Goal: Information Seeking & Learning: Learn about a topic

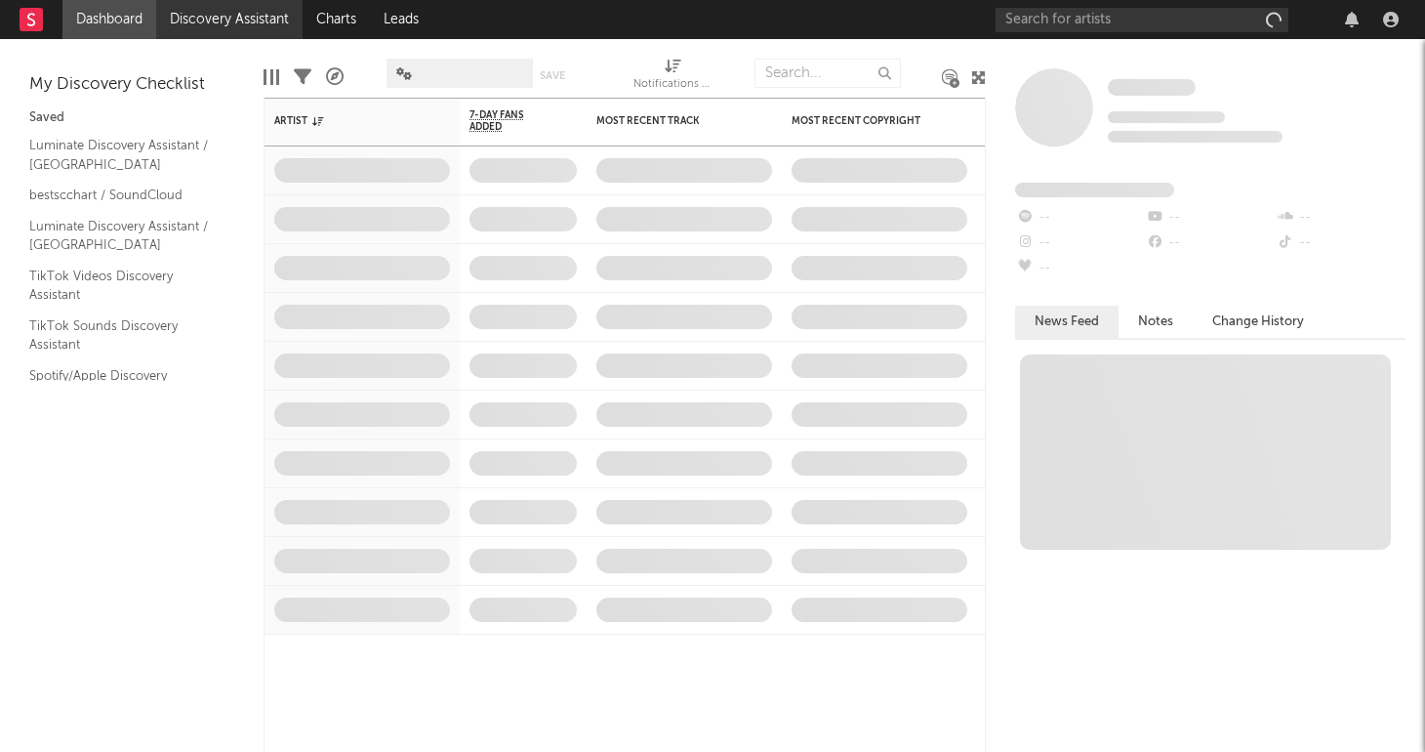
click at [235, 18] on link "Discovery Assistant" at bounding box center [229, 19] width 146 height 39
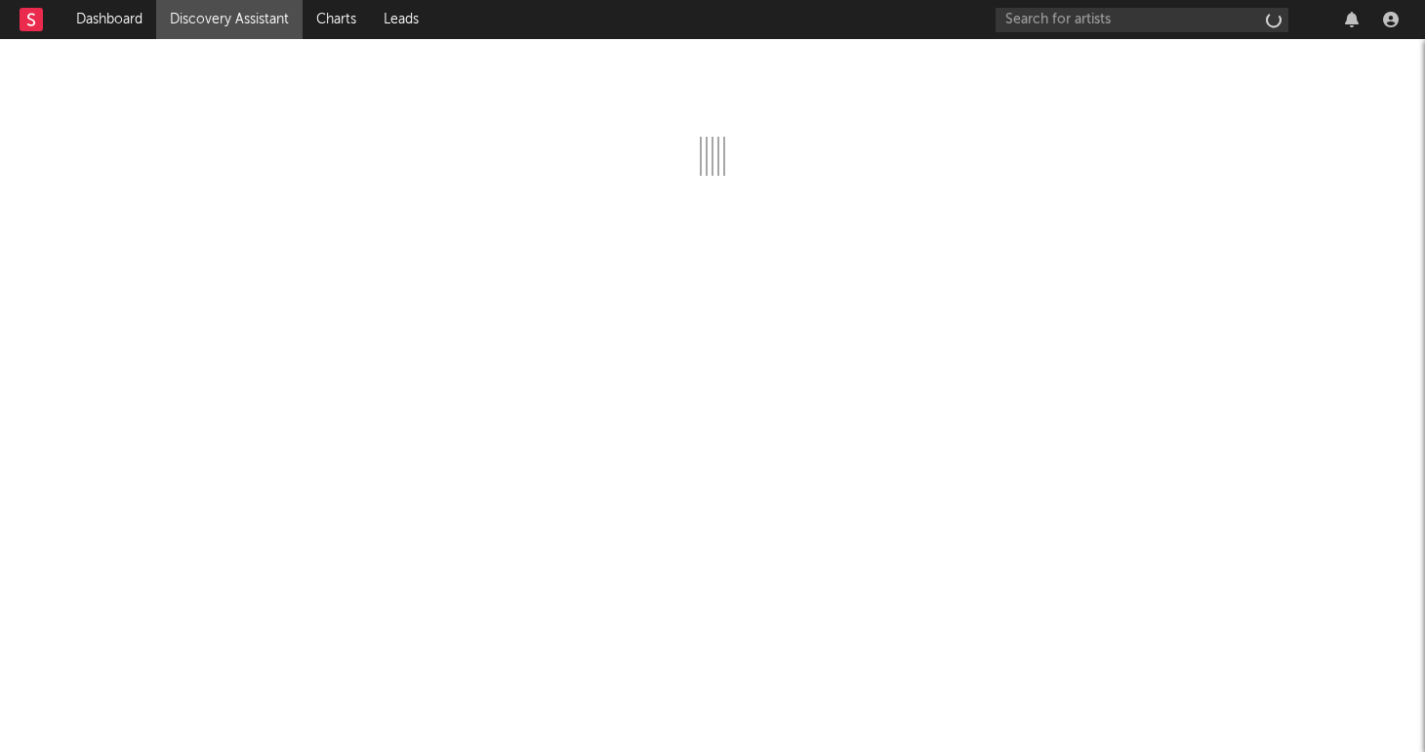
click at [225, 17] on link "Discovery Assistant" at bounding box center [229, 19] width 146 height 39
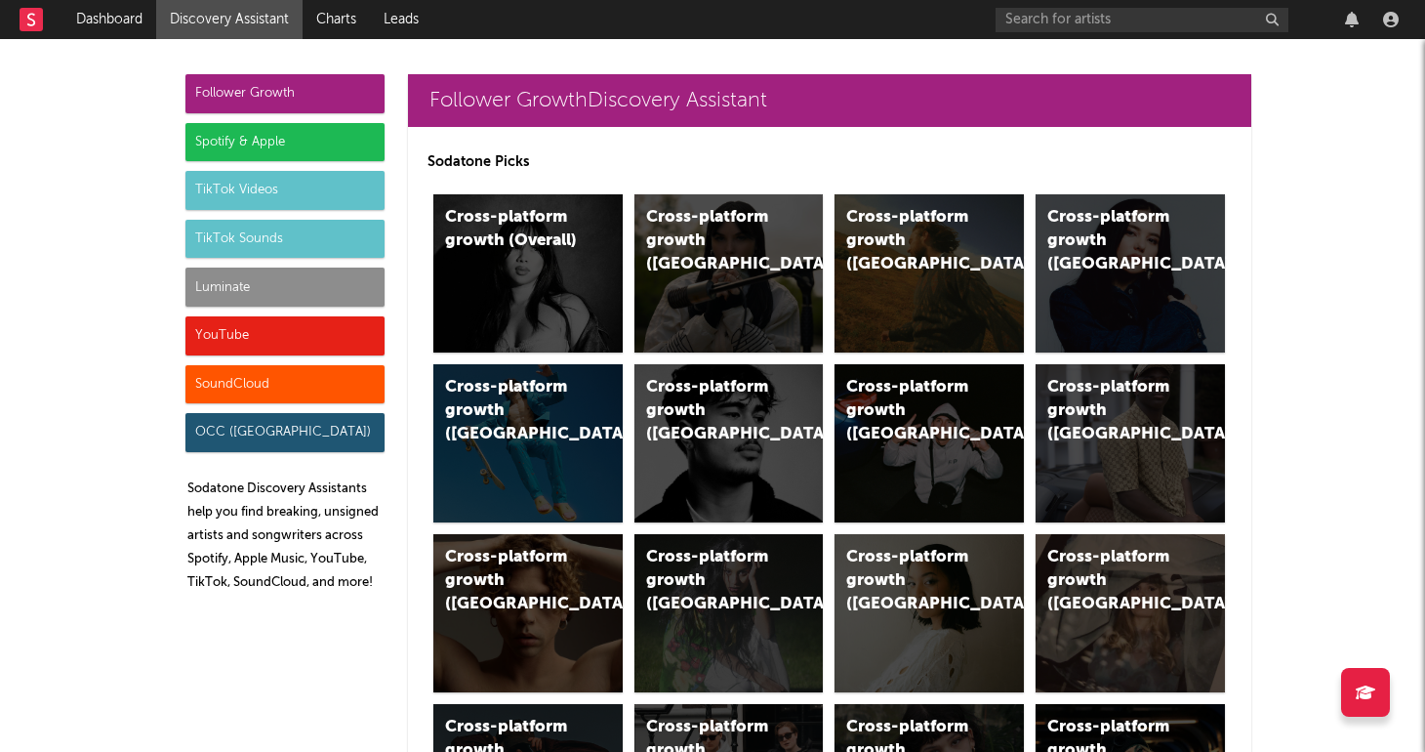
click at [276, 285] on div "Luminate" at bounding box center [284, 286] width 199 height 39
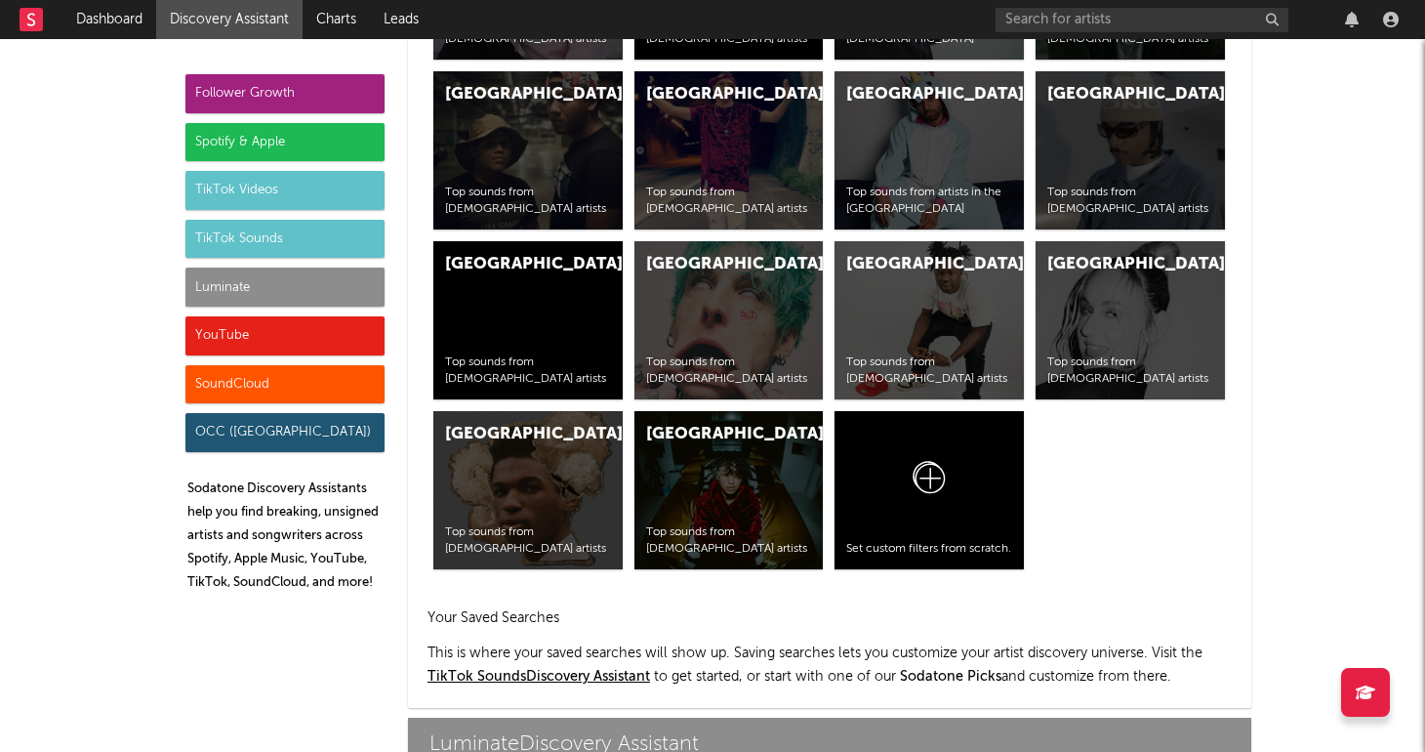
scroll to position [8666, 0]
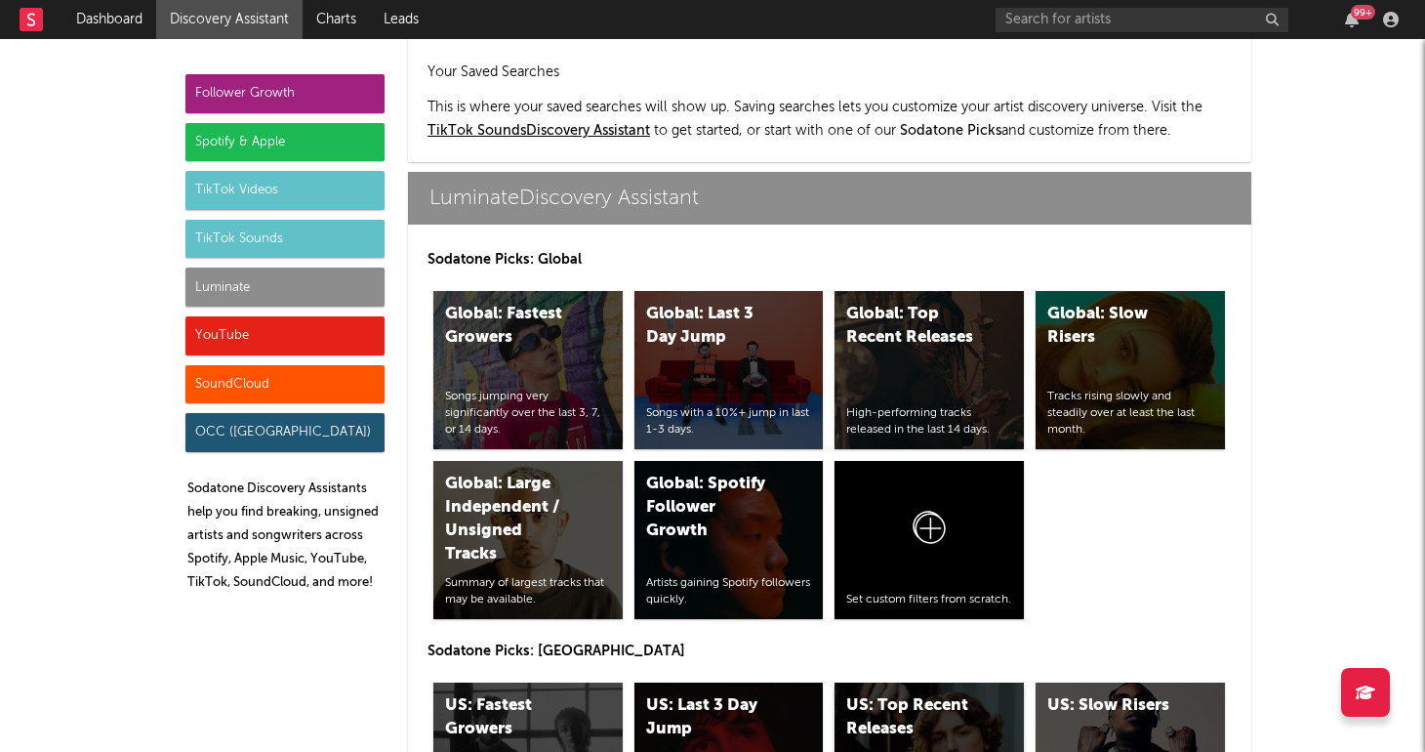
click at [944, 694] on div "US: Top Recent Releases" at bounding box center [912, 717] width 133 height 47
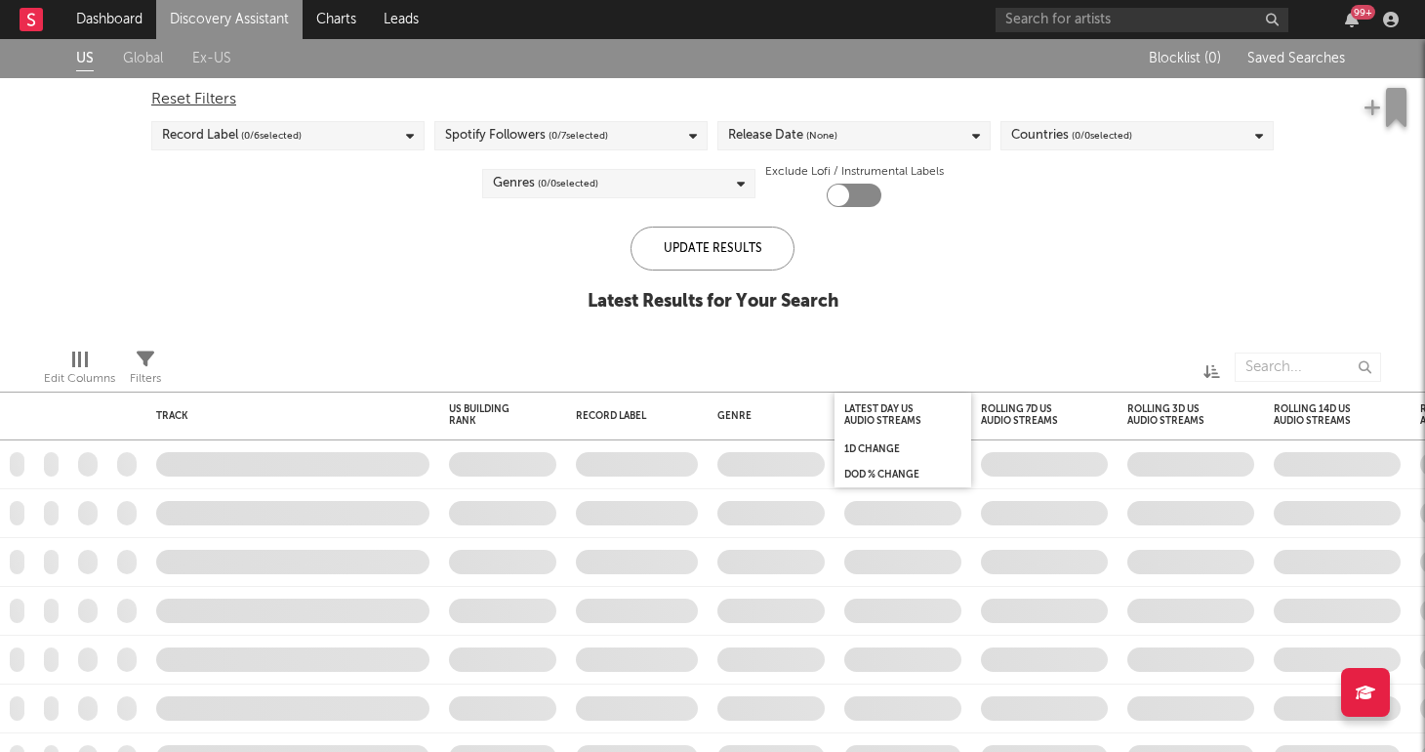
checkbox input "true"
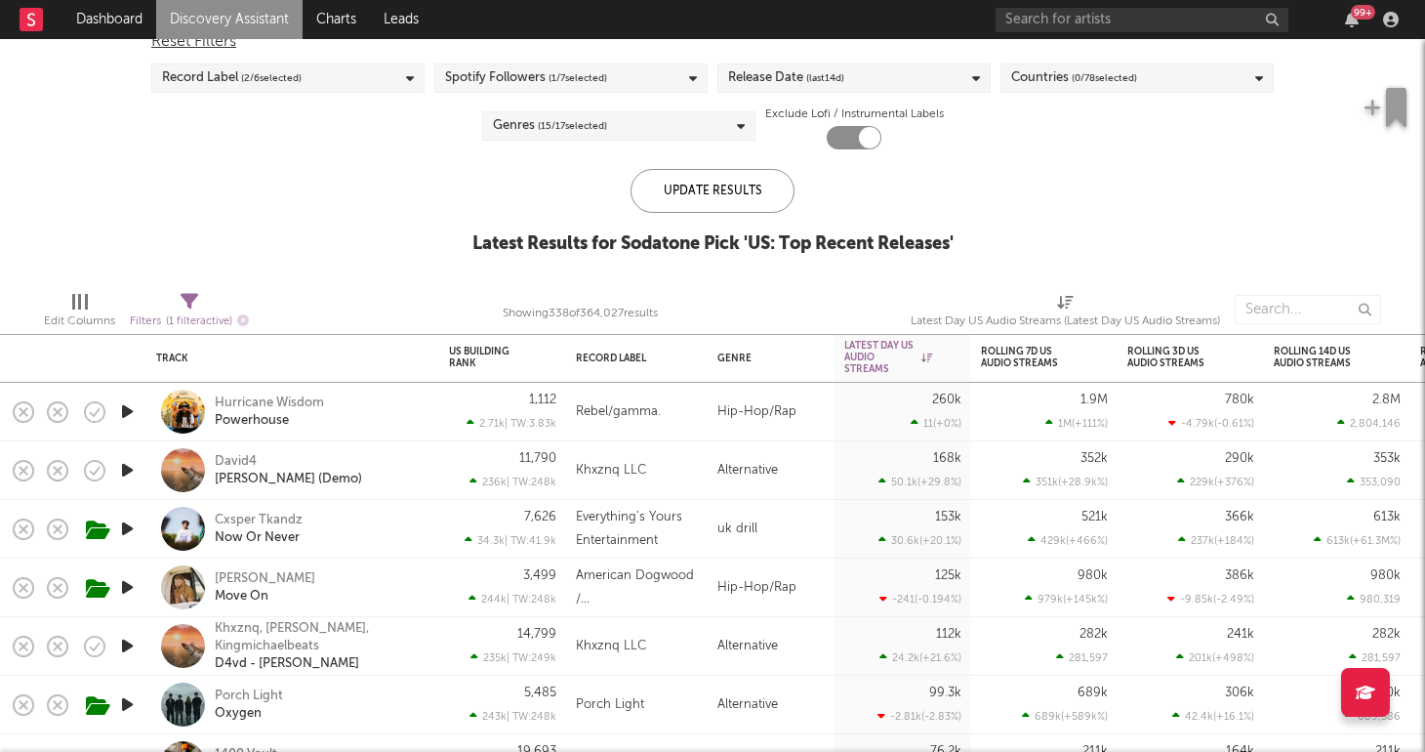
click at [412, 529] on div "Cxsper Tkandz Now Or Never" at bounding box center [320, 529] width 210 height 35
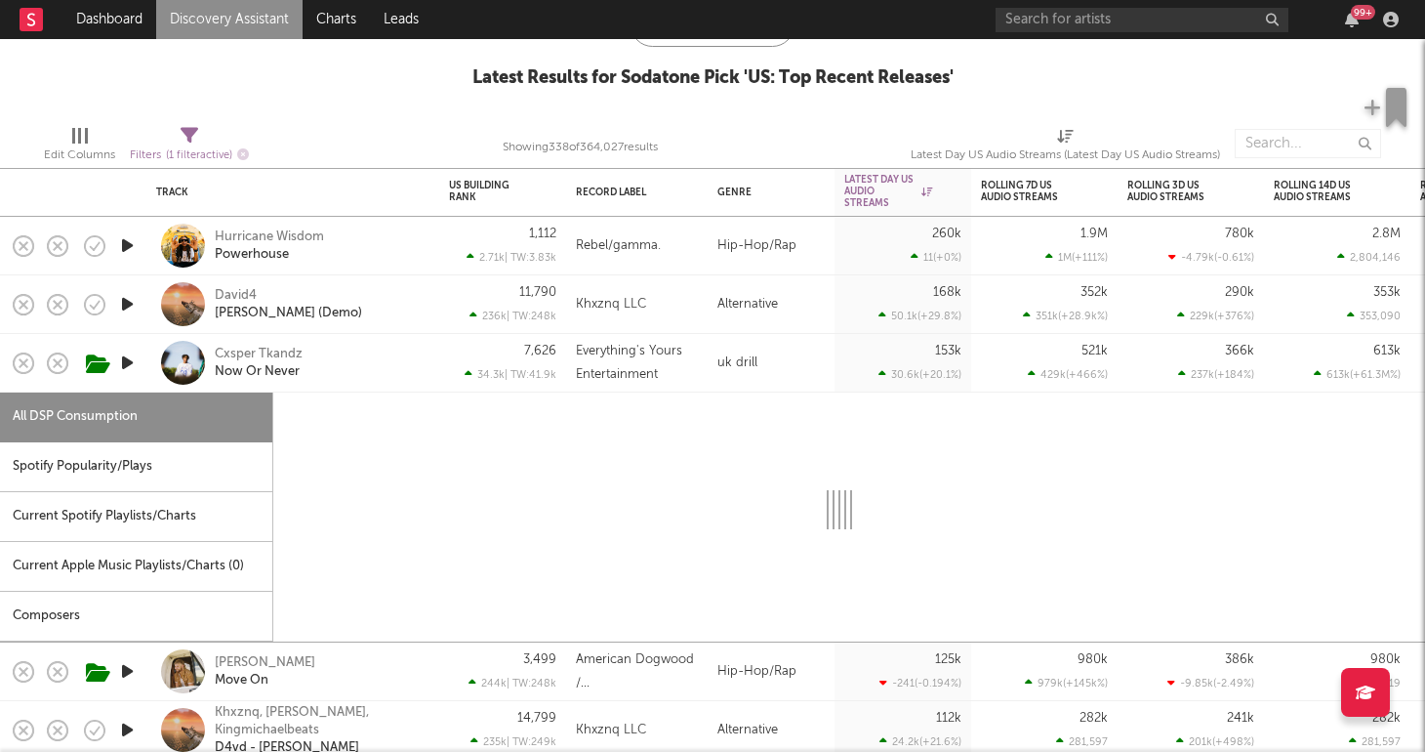
select select "1w"
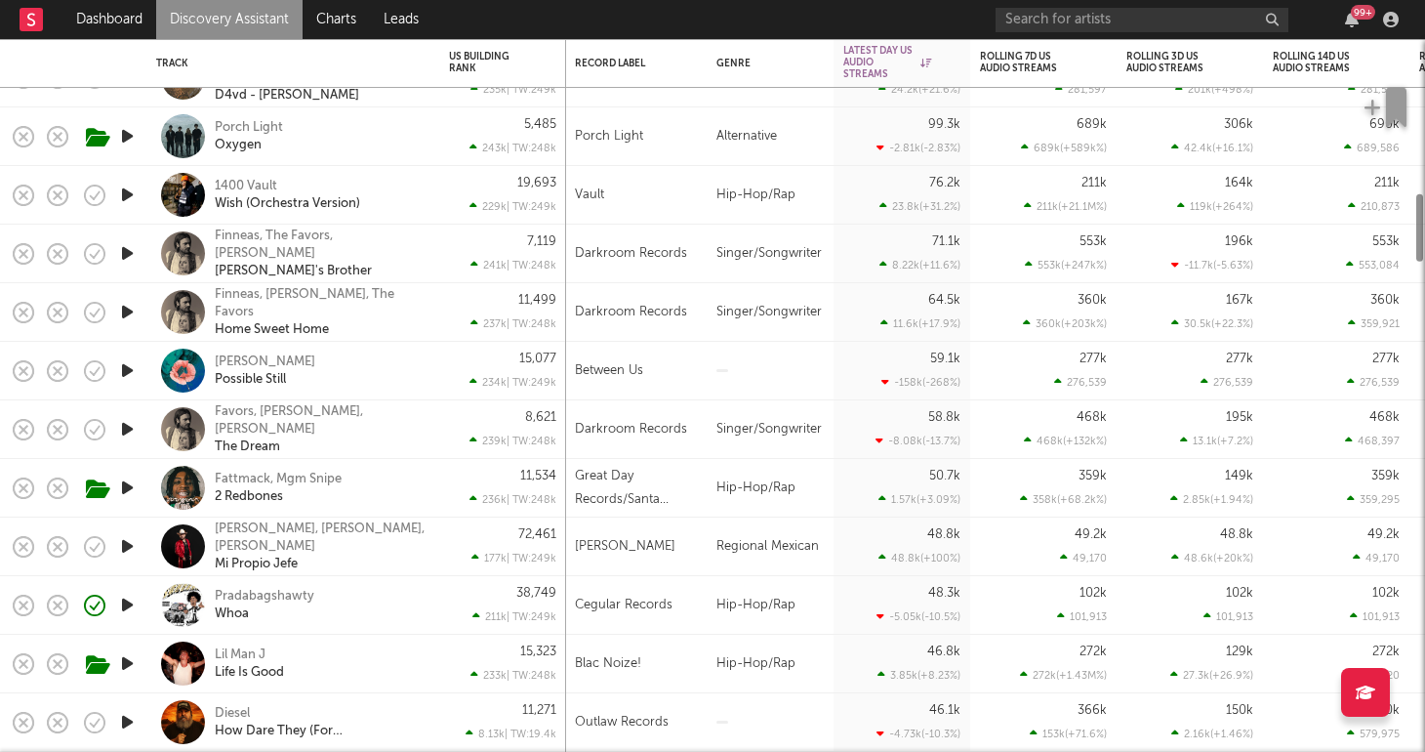
select select "1w"
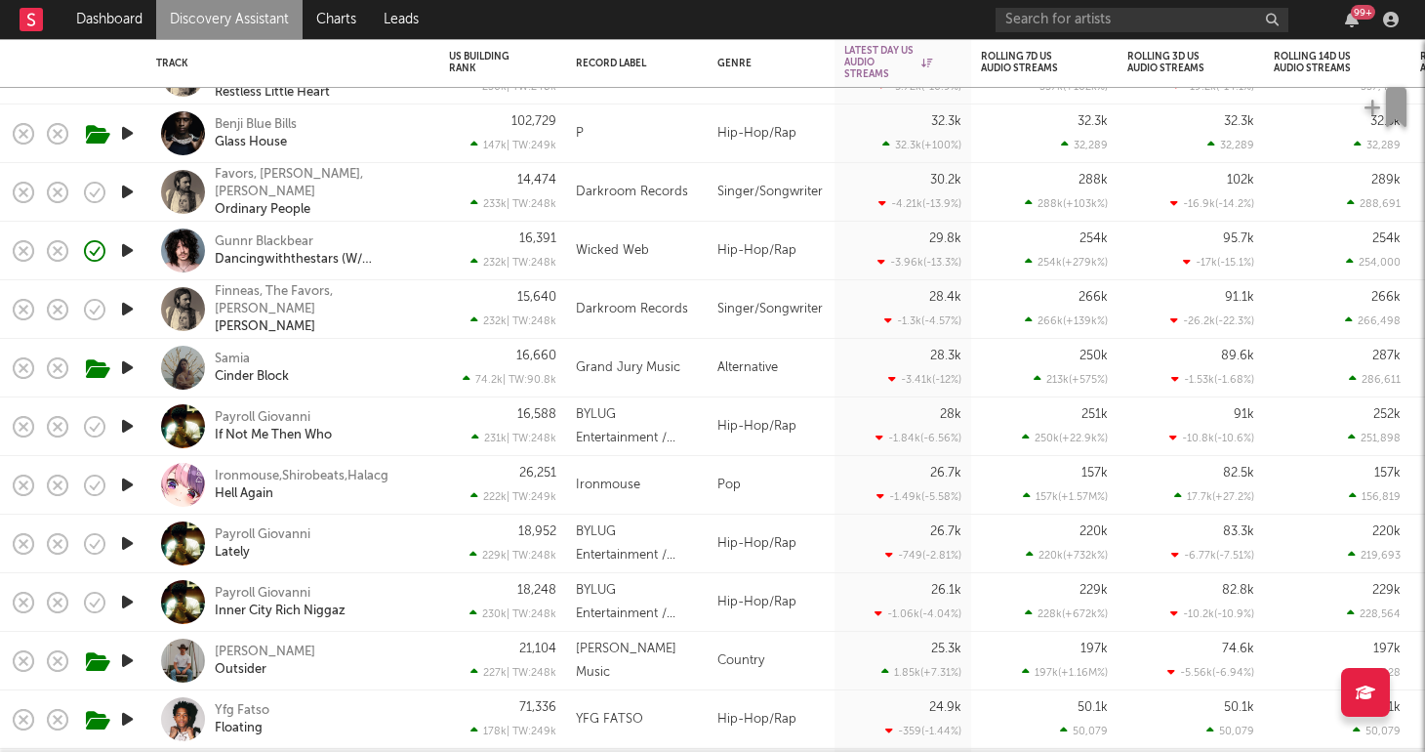
click at [662, 481] on div "Ironmouse" at bounding box center [637, 484] width 122 height 23
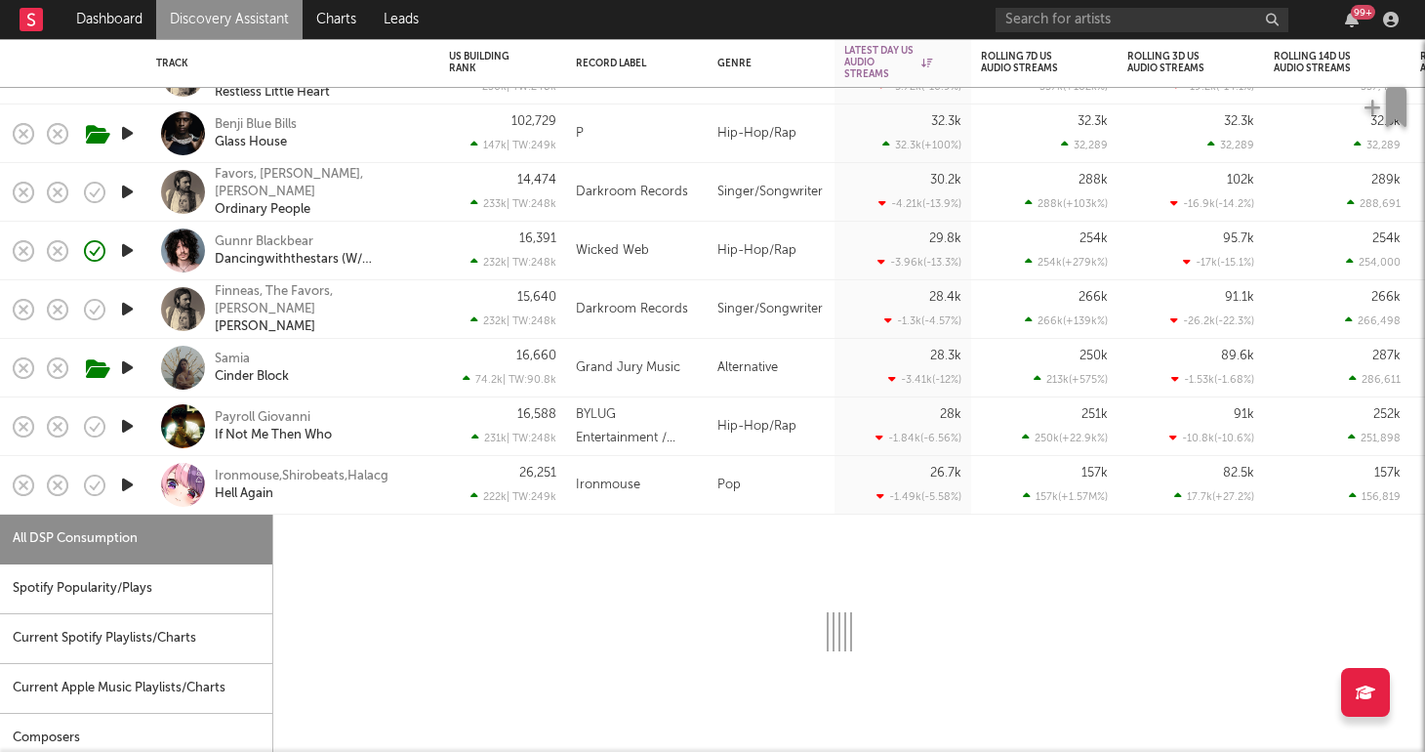
select select "1w"
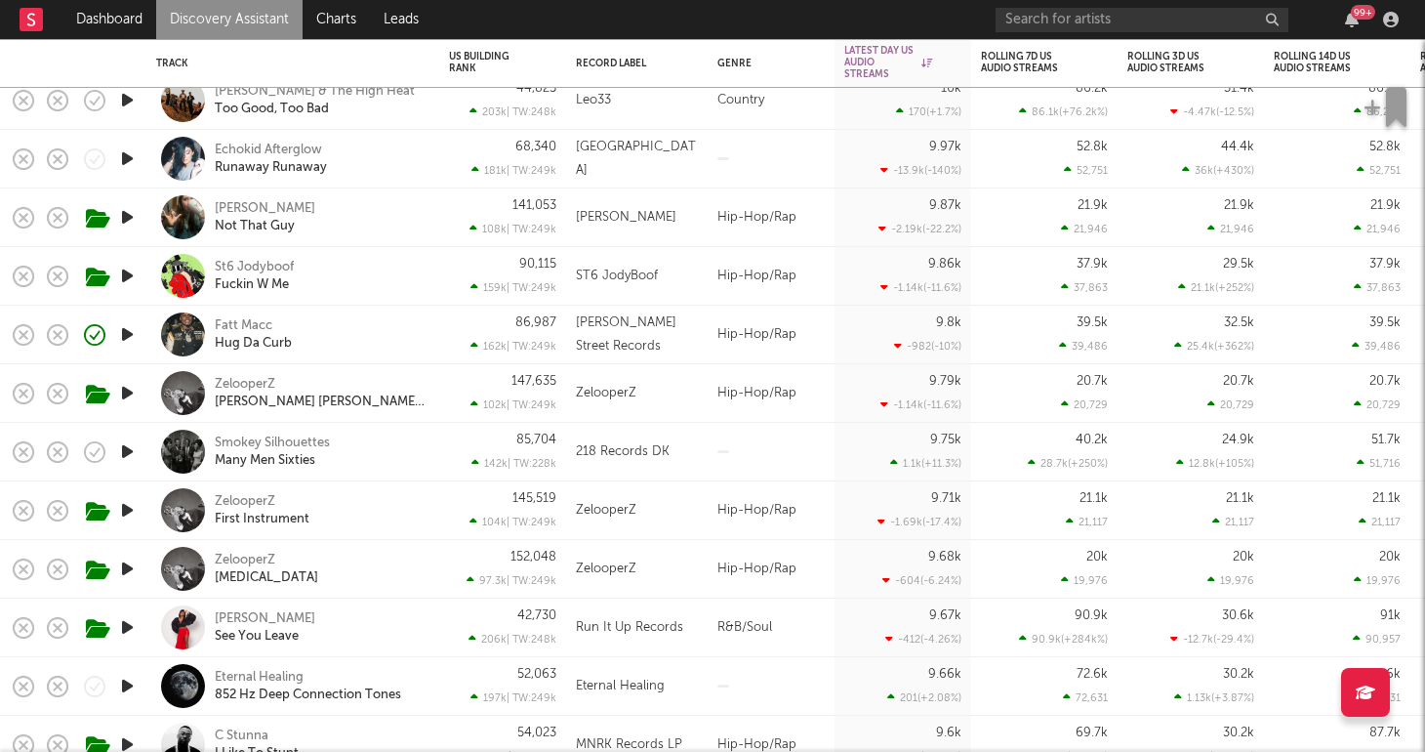
click at [405, 459] on div "Smokey Silhouettes Many Men Sixties" at bounding box center [320, 451] width 210 height 35
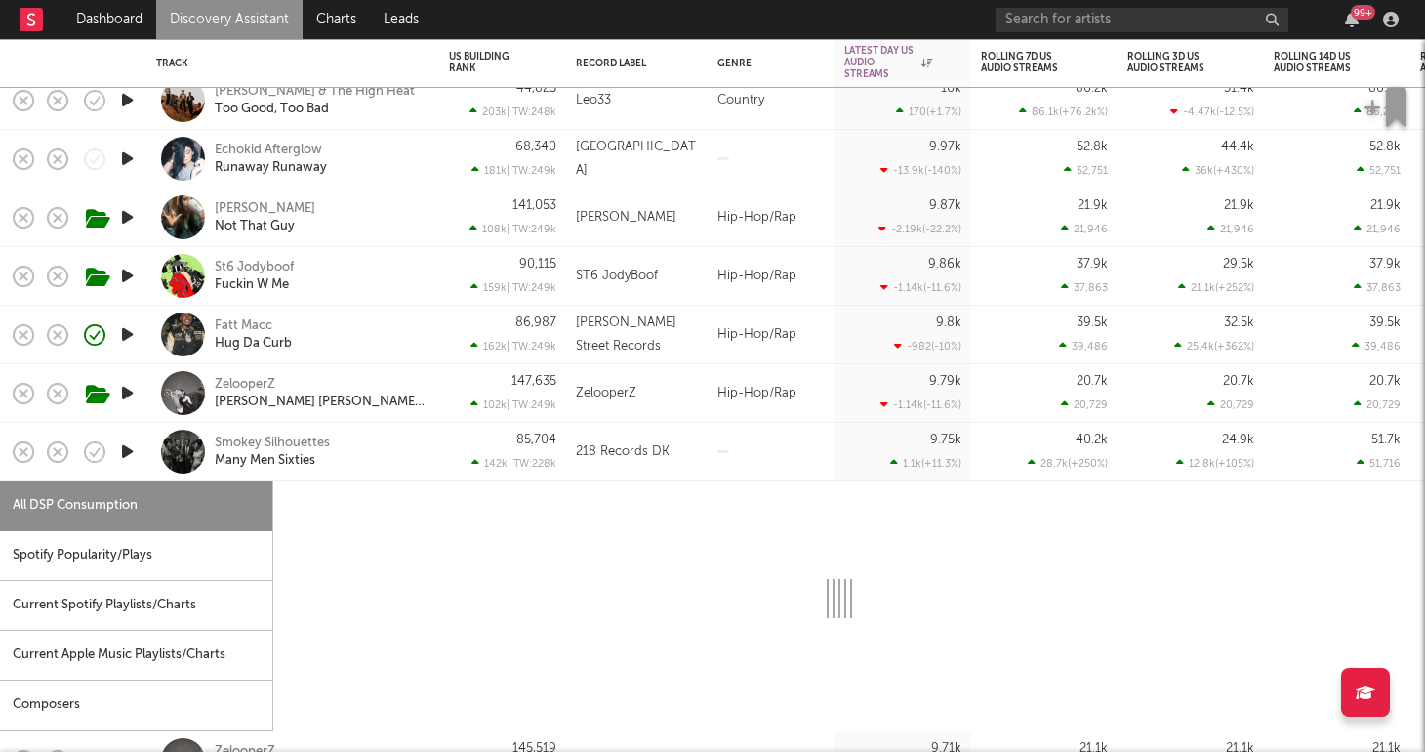
select select "1w"
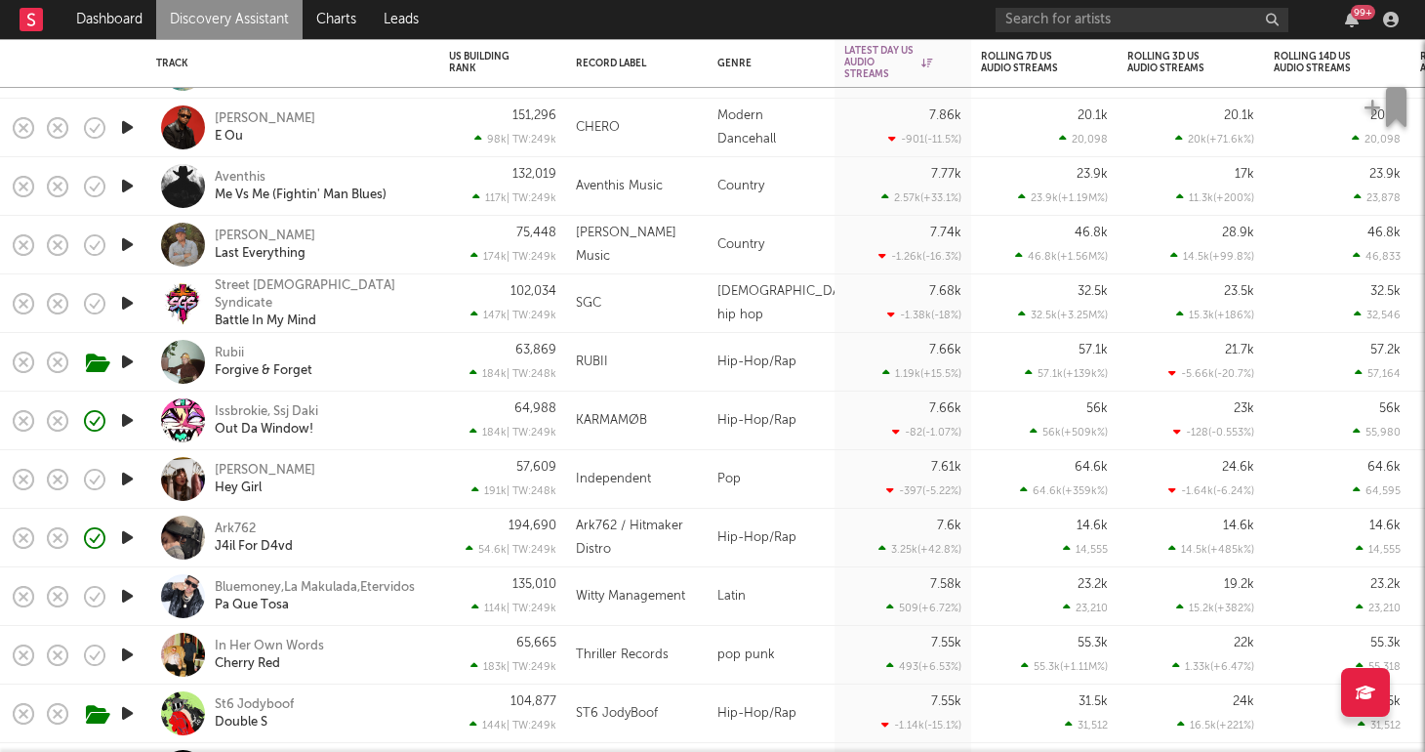
click at [368, 542] on div "Ark762 J4il For D4vd" at bounding box center [320, 537] width 210 height 35
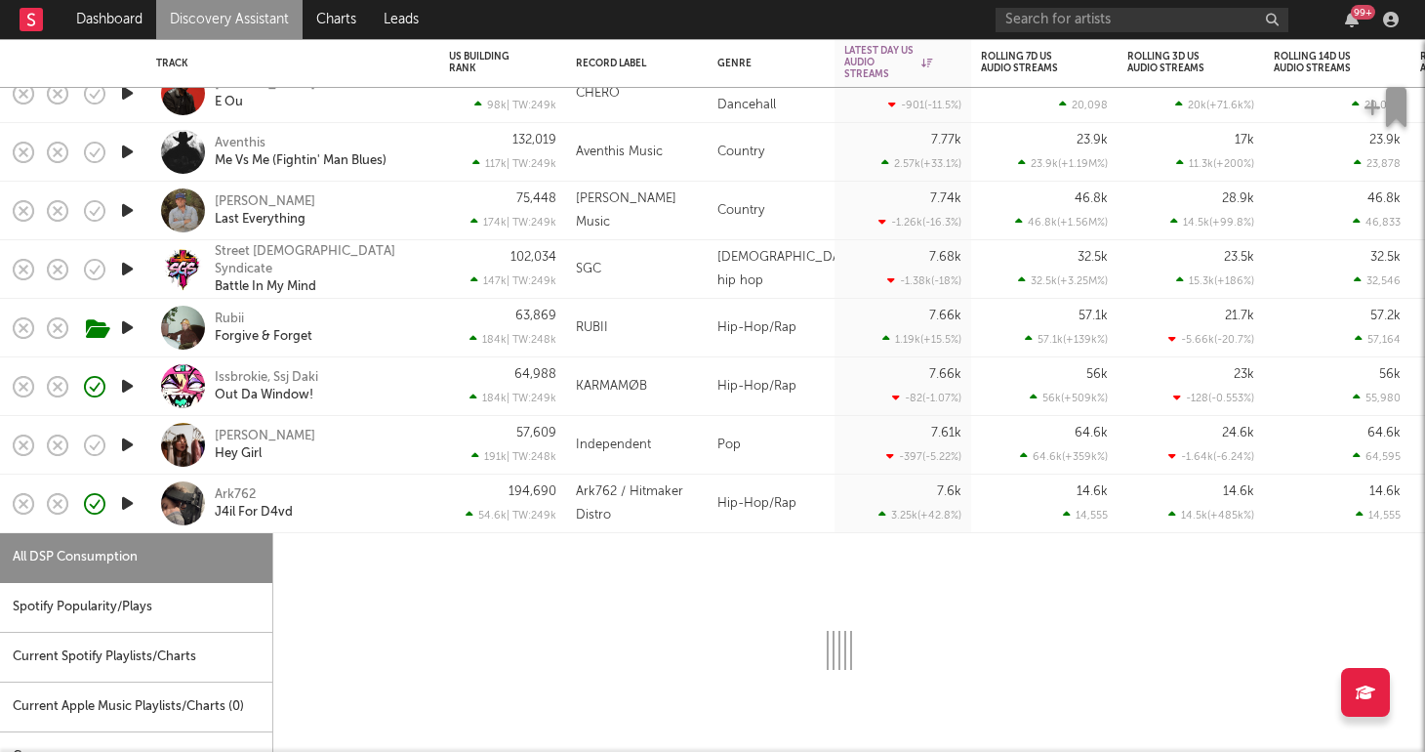
select select "1w"
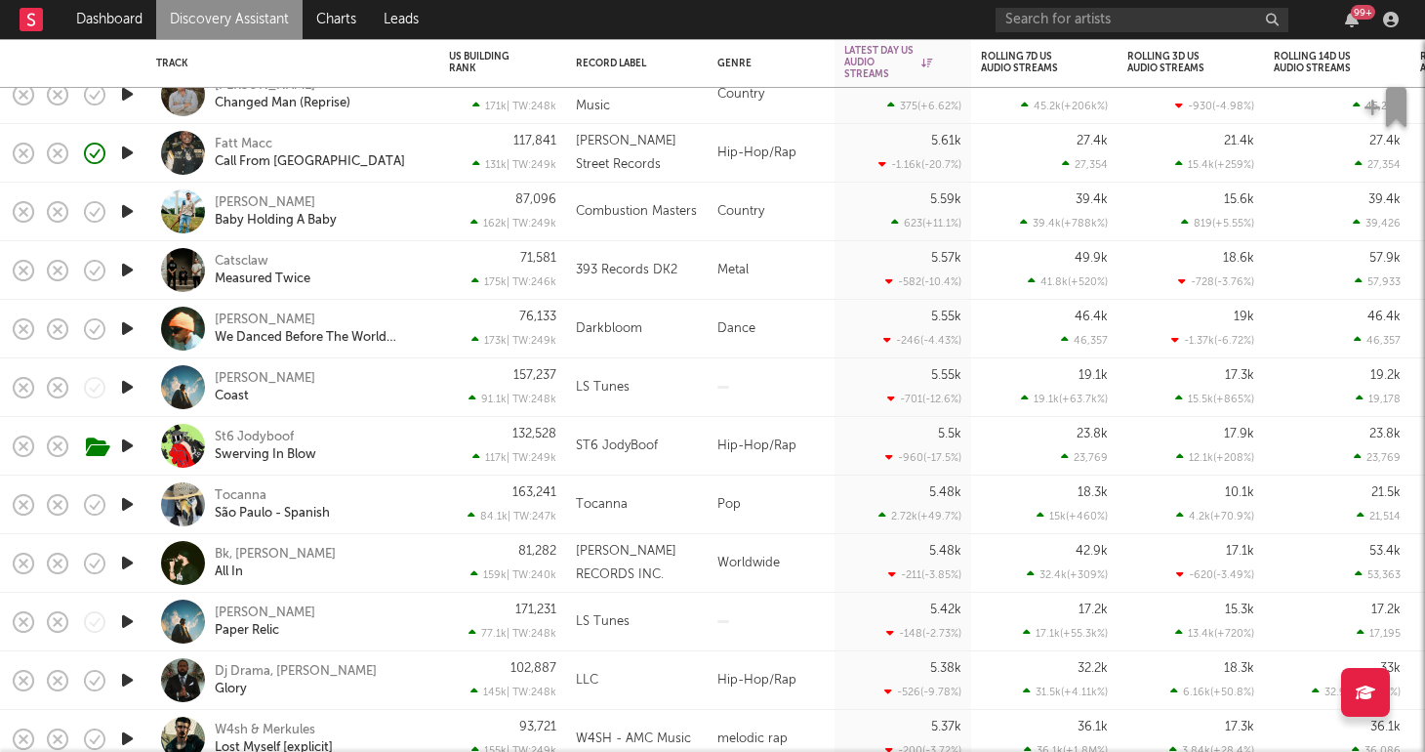
click at [224, 34] on link "Discovery Assistant" at bounding box center [229, 19] width 146 height 39
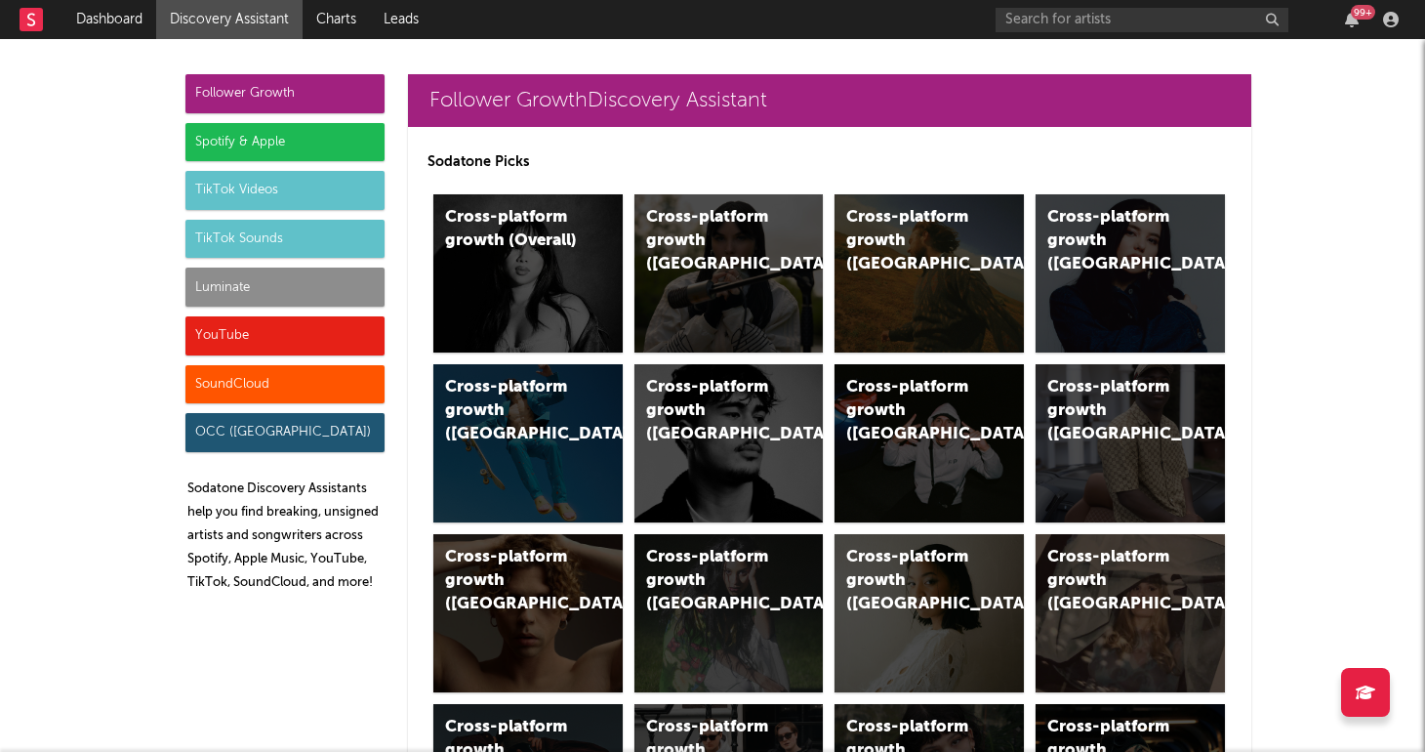
click at [308, 280] on div "Luminate" at bounding box center [284, 286] width 199 height 39
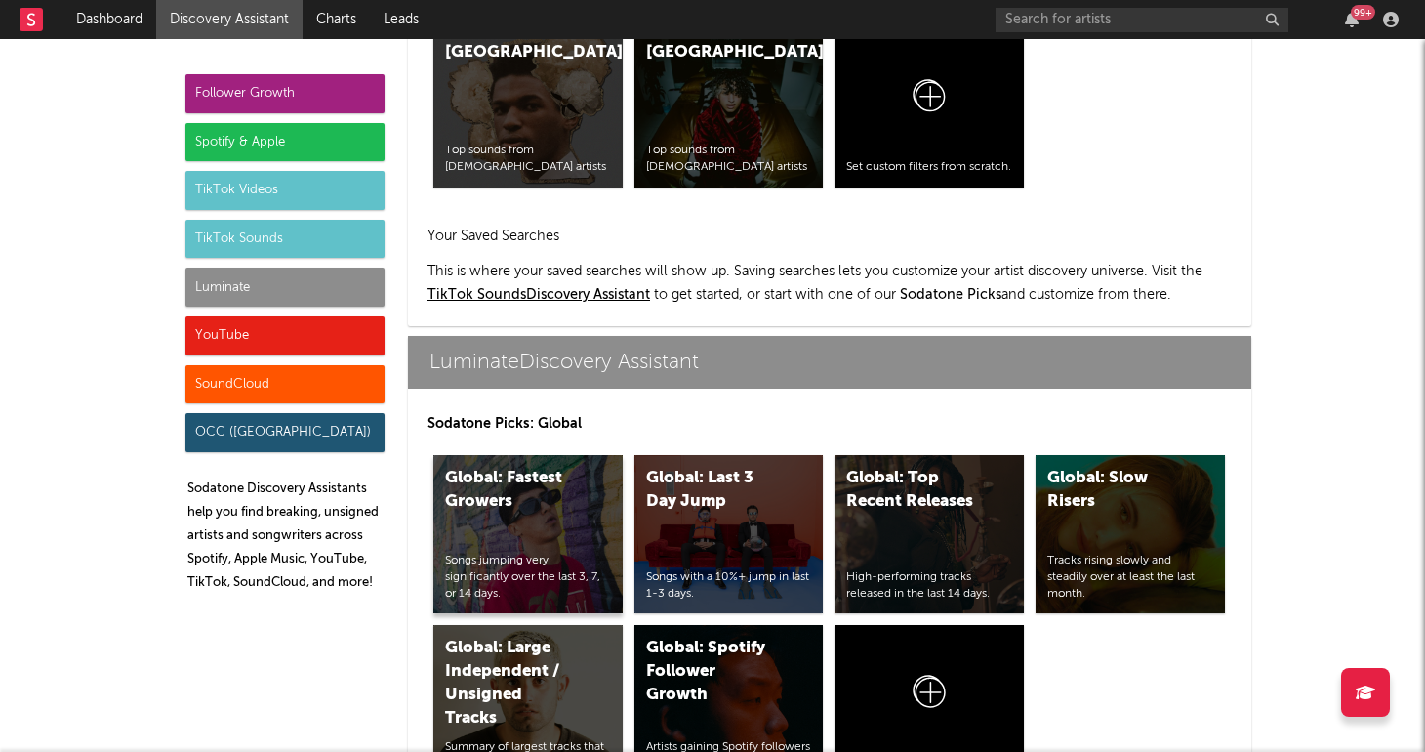
scroll to position [8666, 0]
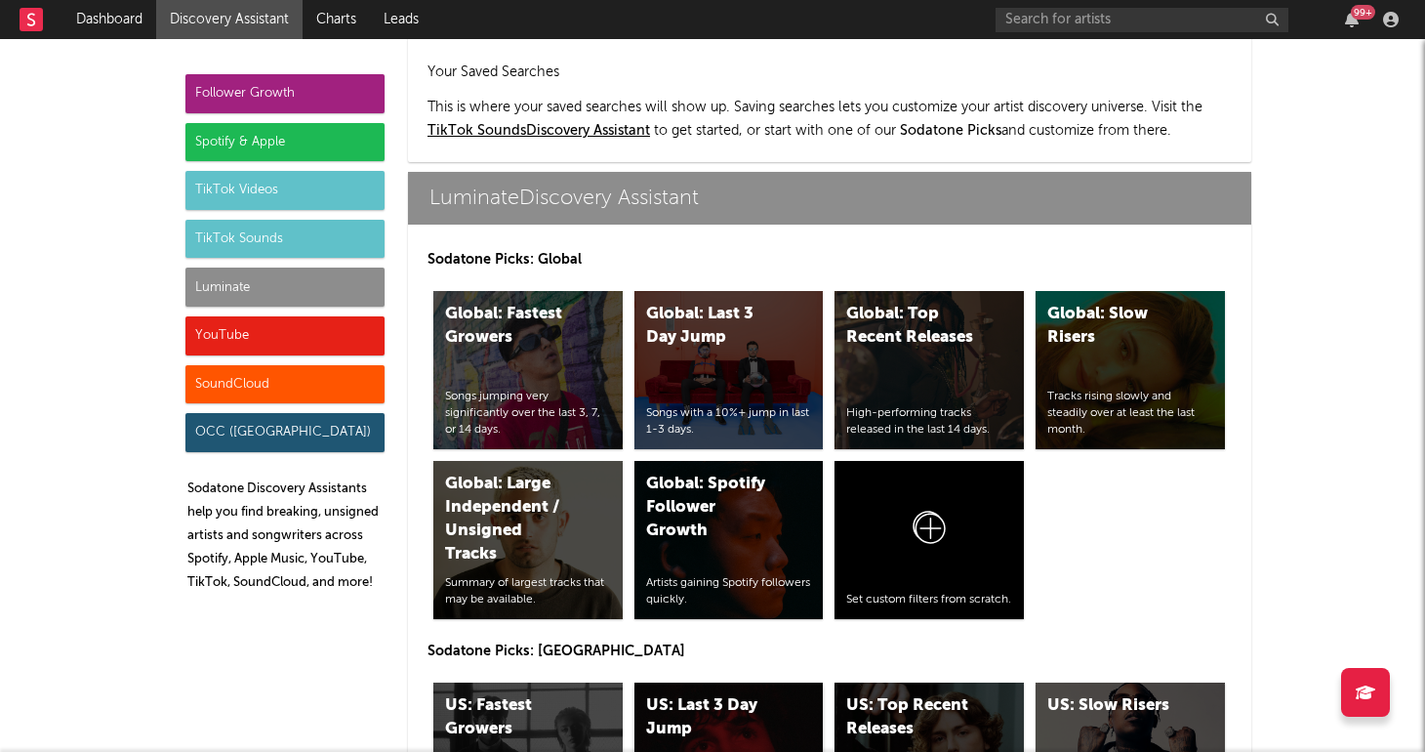
click at [690, 694] on div "US: Last 3 Day Jump" at bounding box center [712, 717] width 133 height 47
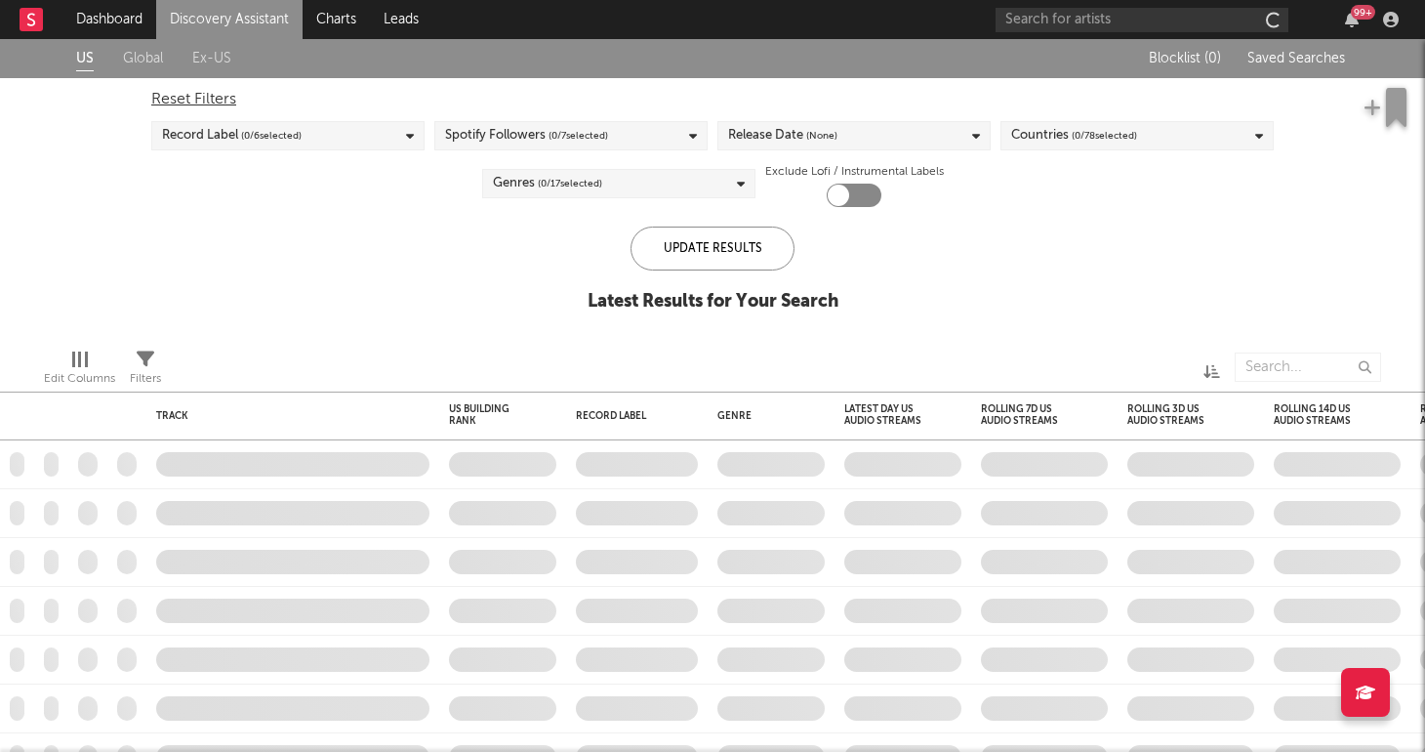
checkbox input "true"
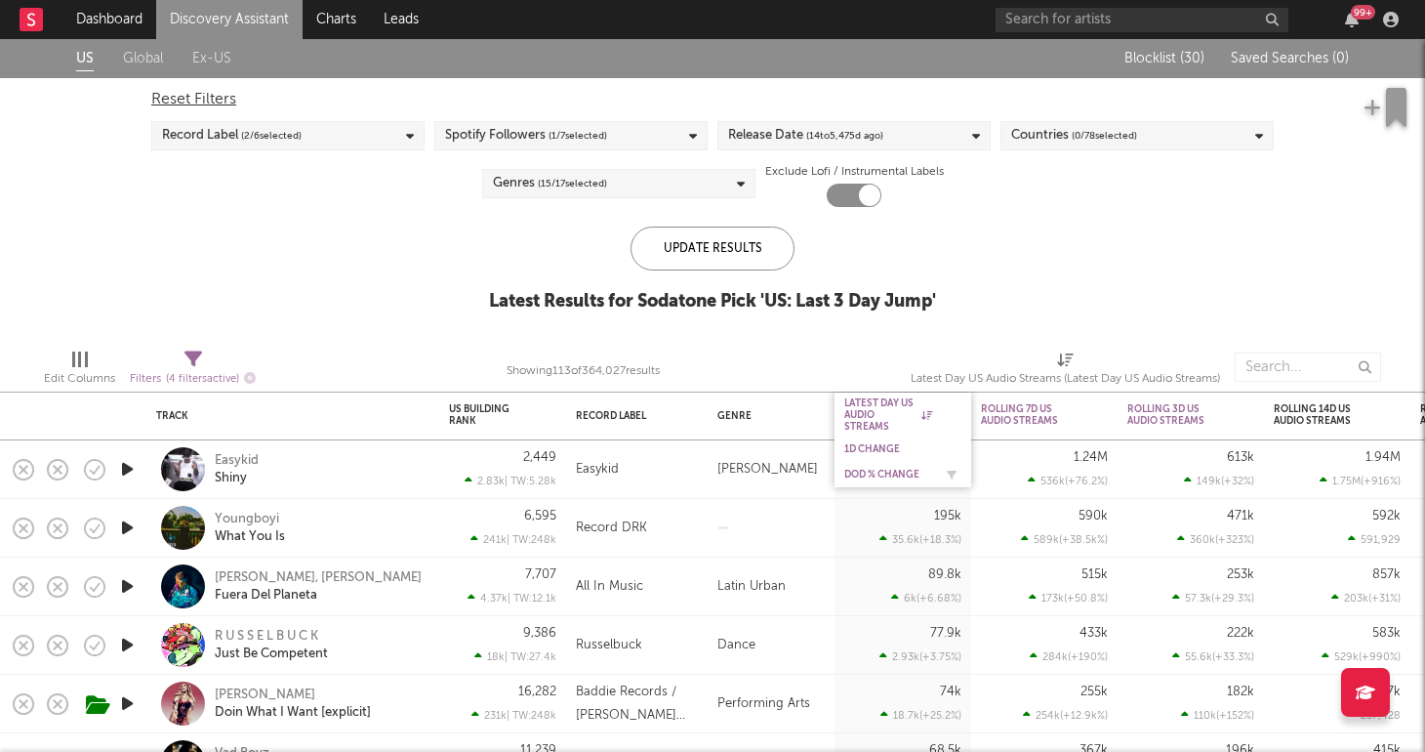
click at [886, 472] on div "DoD % Change" at bounding box center [888, 475] width 88 height 12
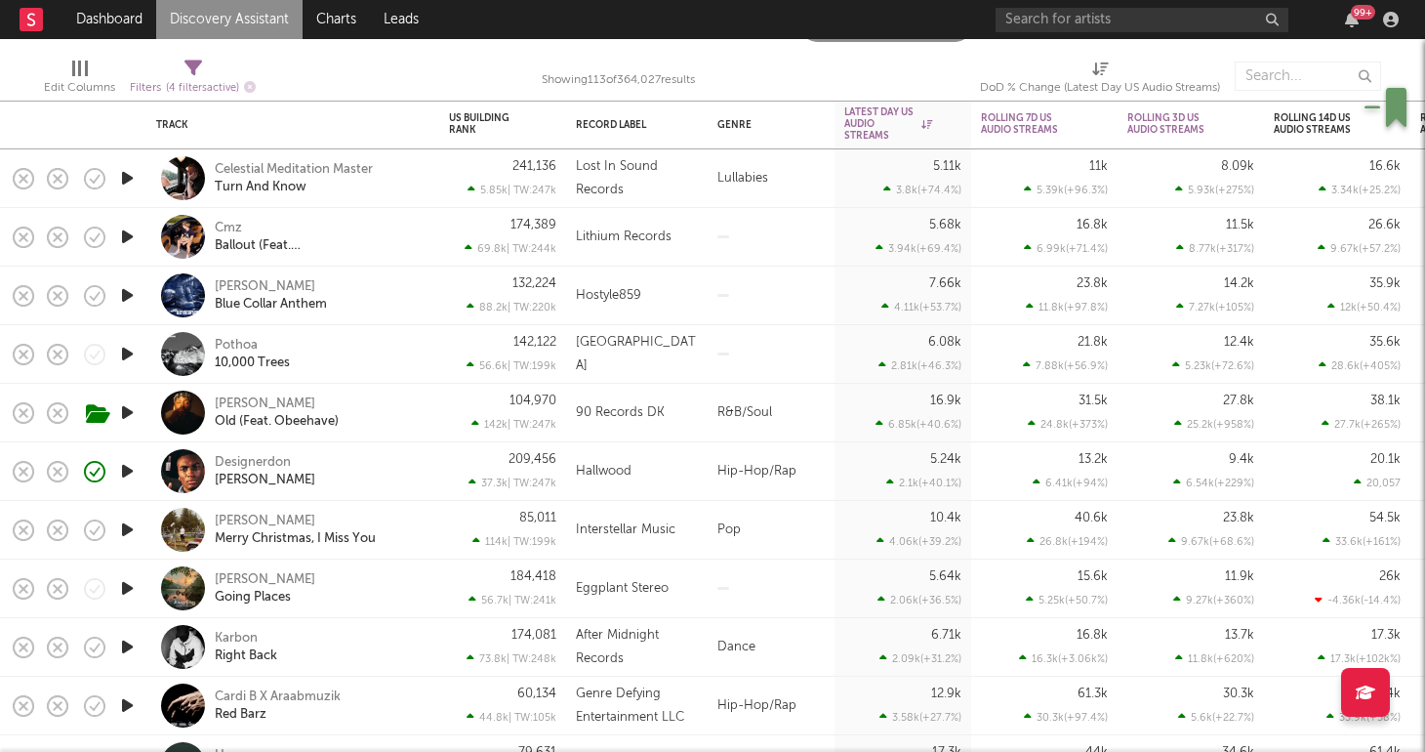
click at [428, 363] on div "Pothoa 10,000 Trees" at bounding box center [292, 354] width 273 height 58
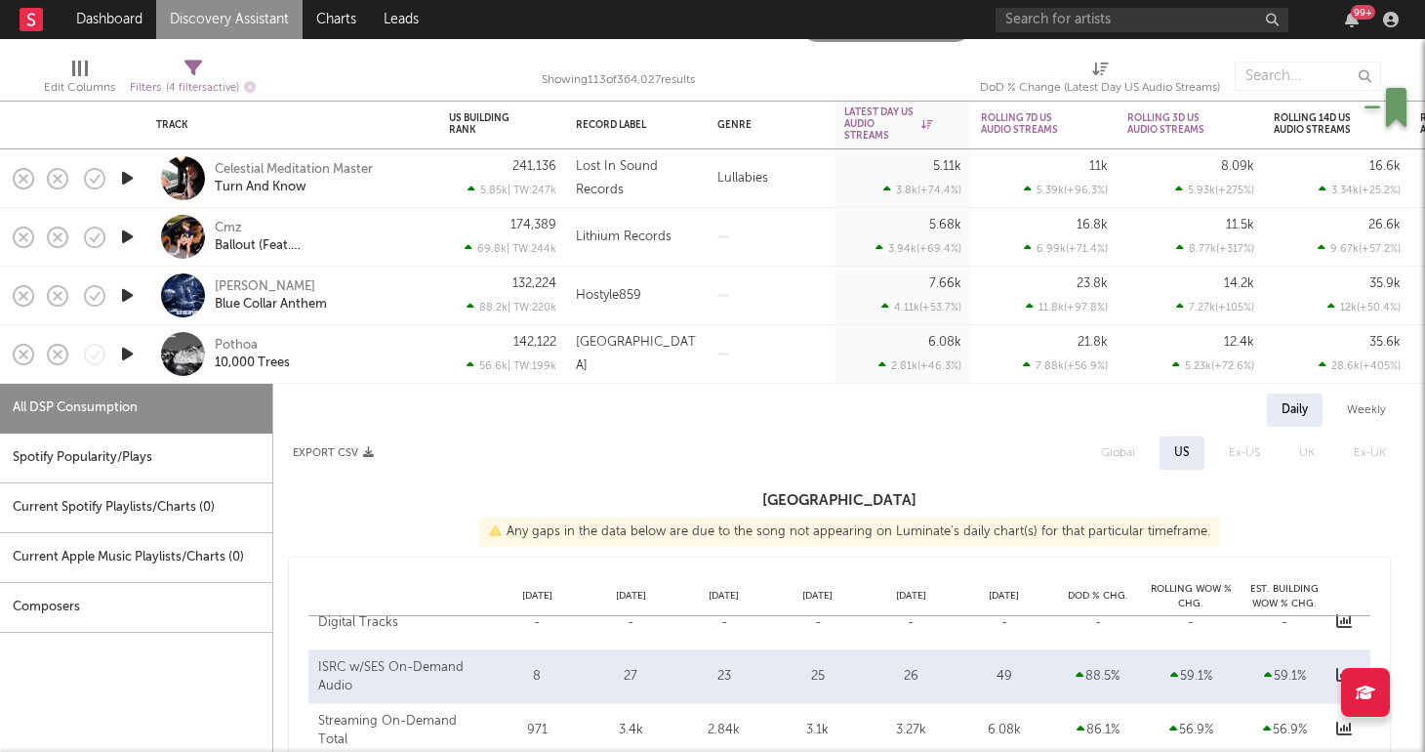
select select "1w"
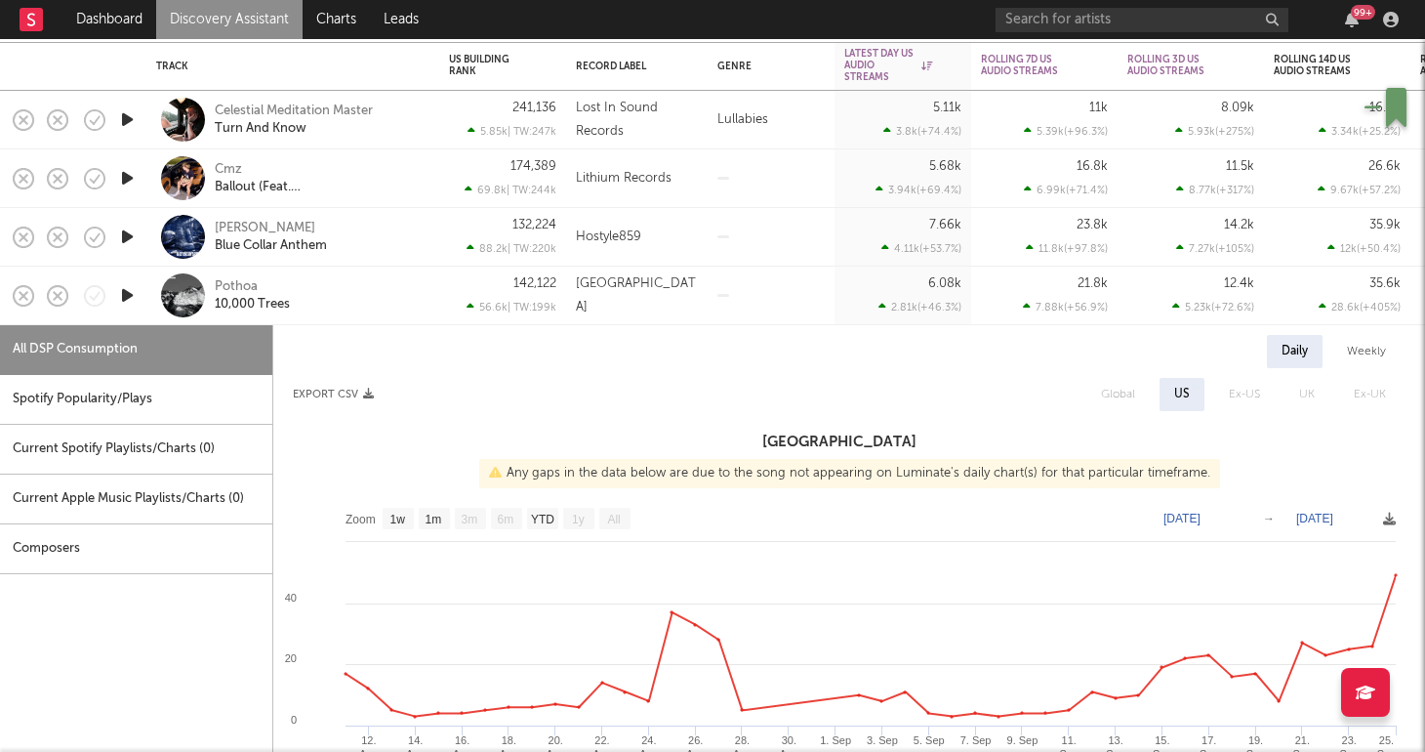
click at [734, 175] on div at bounding box center [771, 178] width 127 height 59
select select "1w"
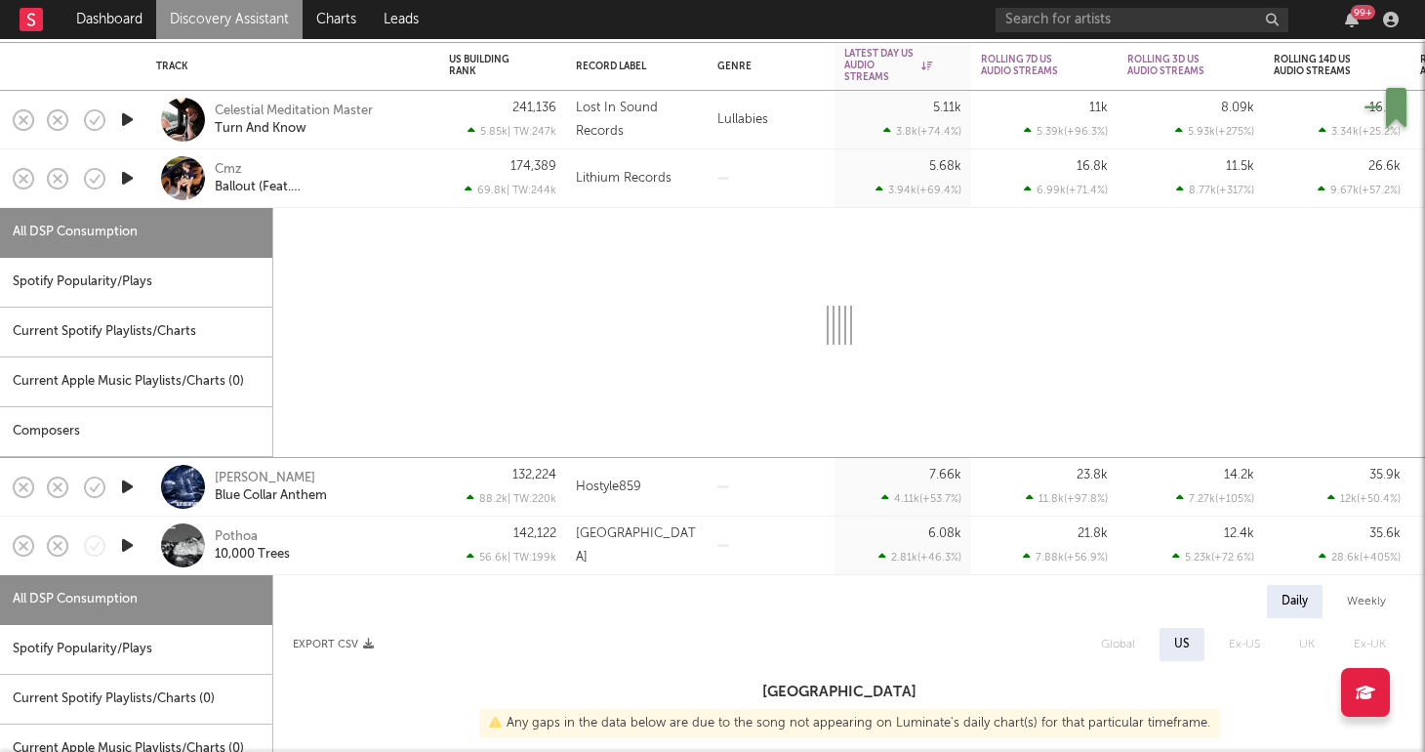
select select "1w"
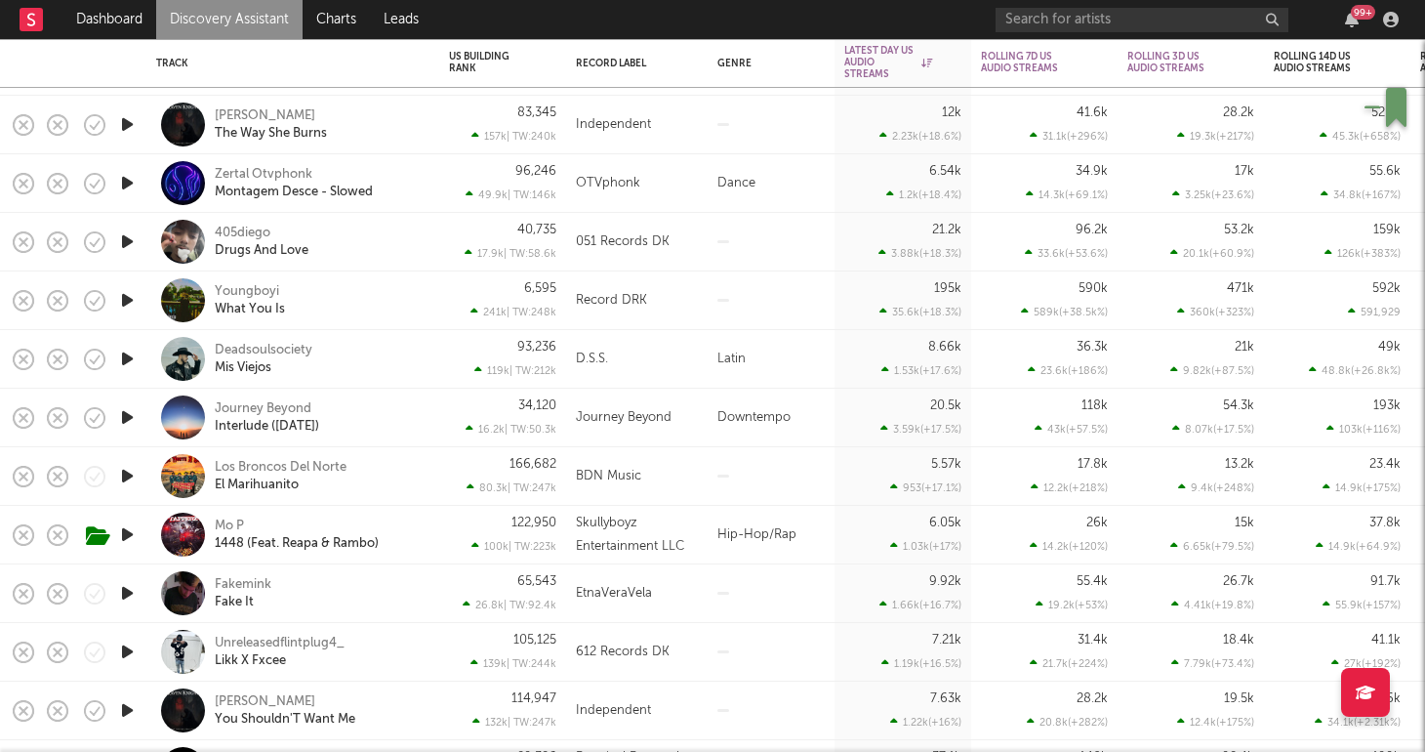
click at [381, 227] on div "405diego Drugs And Love" at bounding box center [320, 242] width 210 height 35
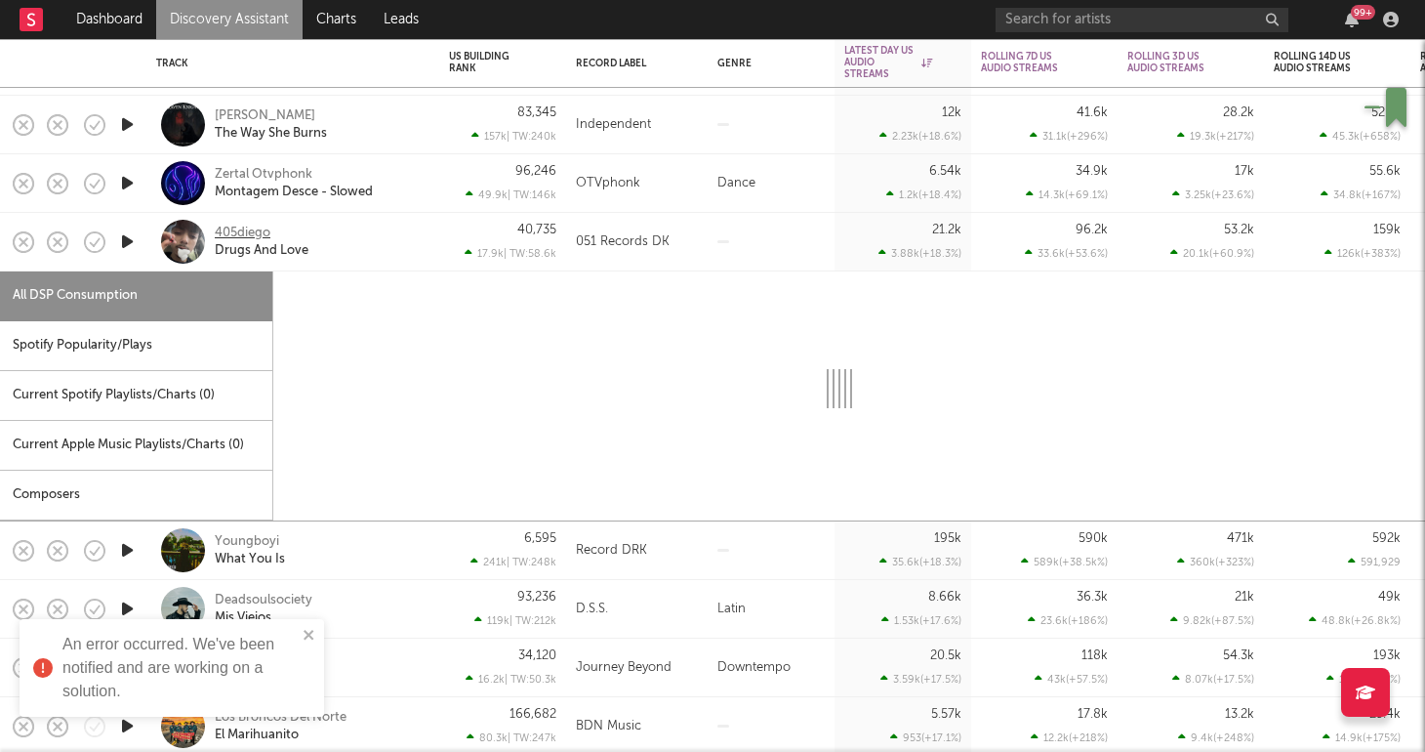
click at [241, 231] on div "405diego" at bounding box center [243, 234] width 56 height 18
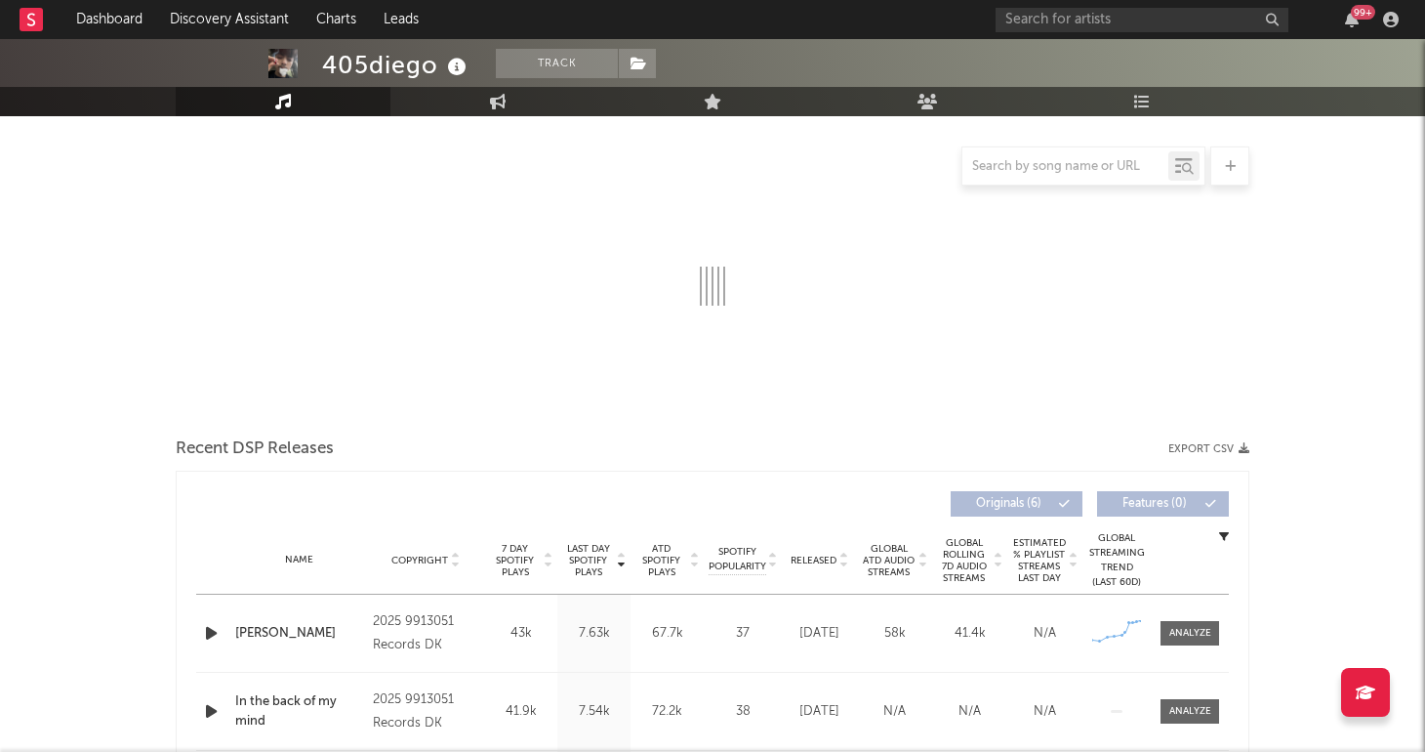
select select "1w"
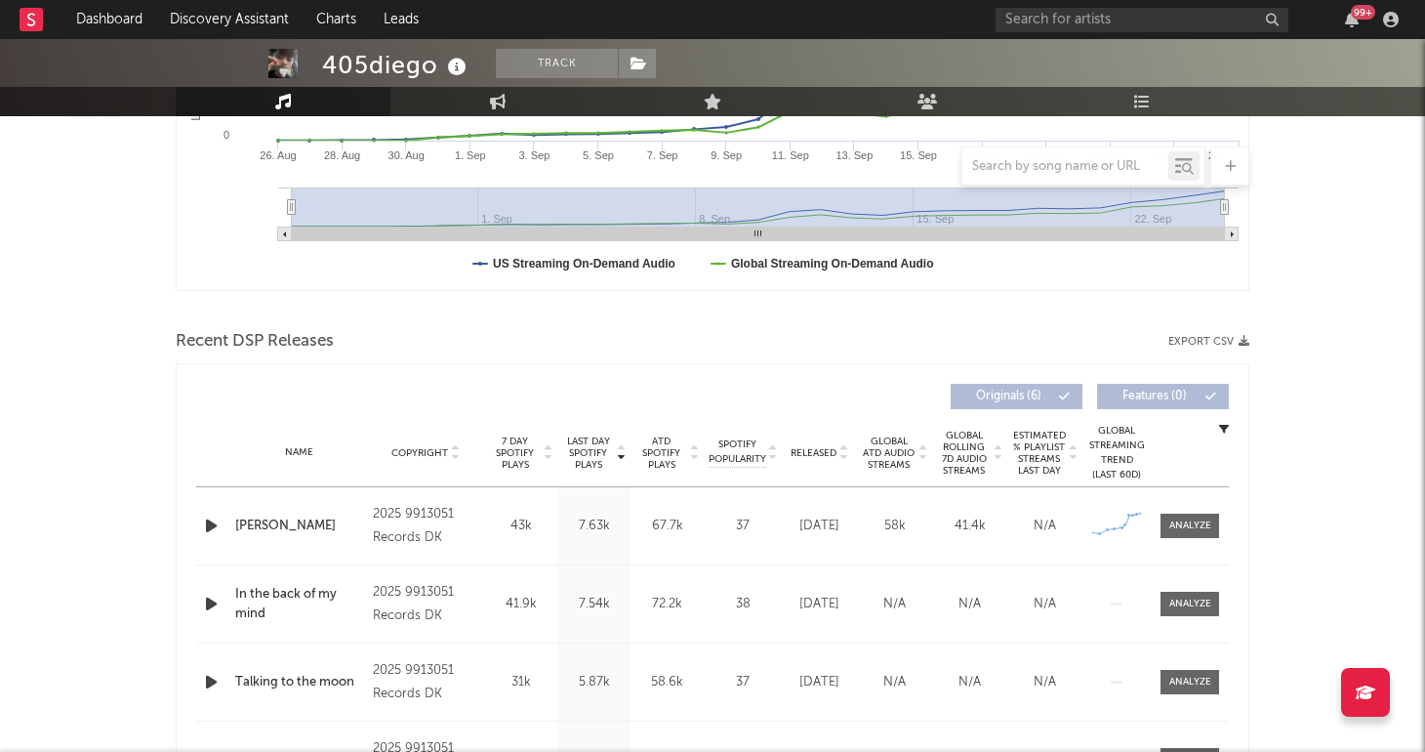
scroll to position [528, 0]
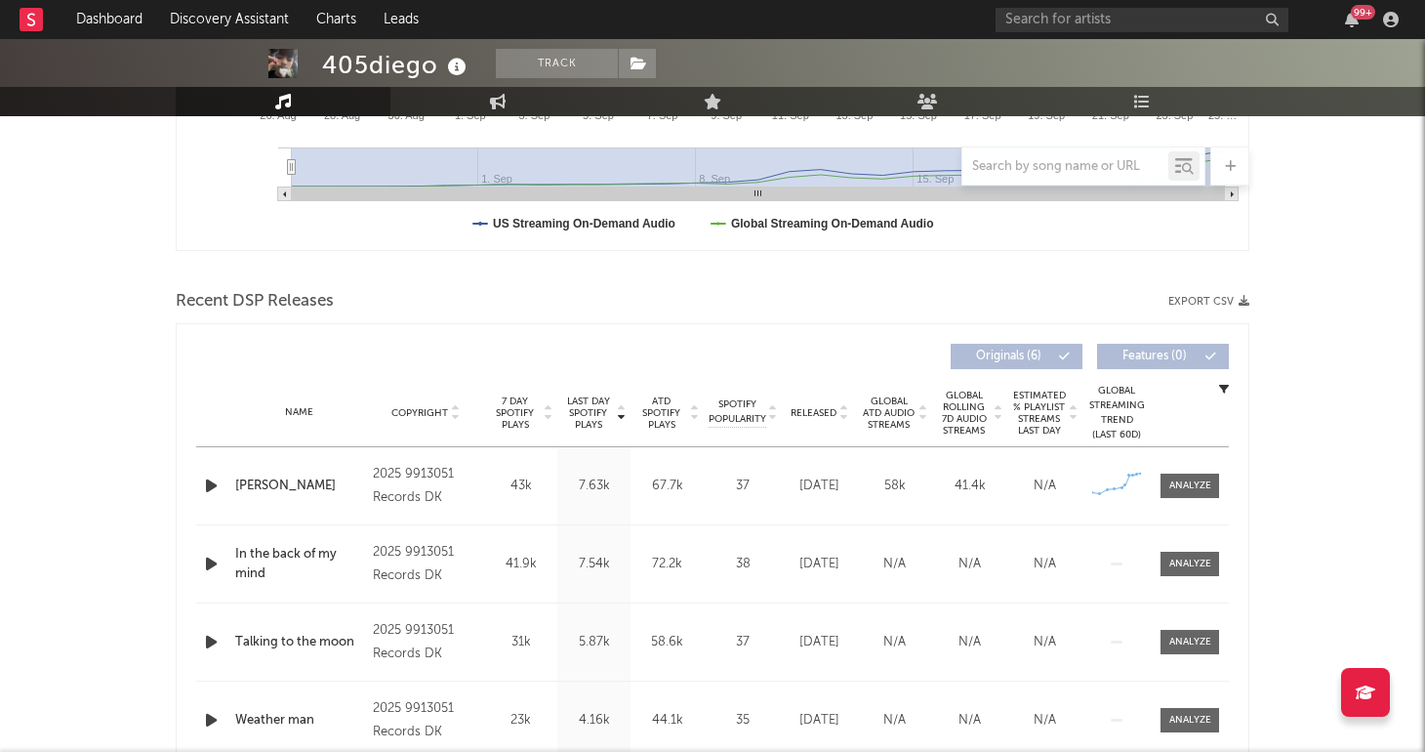
click at [1202, 501] on div "Name Michael Jordan Copyright 2025 9913051 Records DK Label 9913051 Records DK …" at bounding box center [712, 485] width 1033 height 77
click at [1196, 496] on span at bounding box center [1190, 485] width 59 height 24
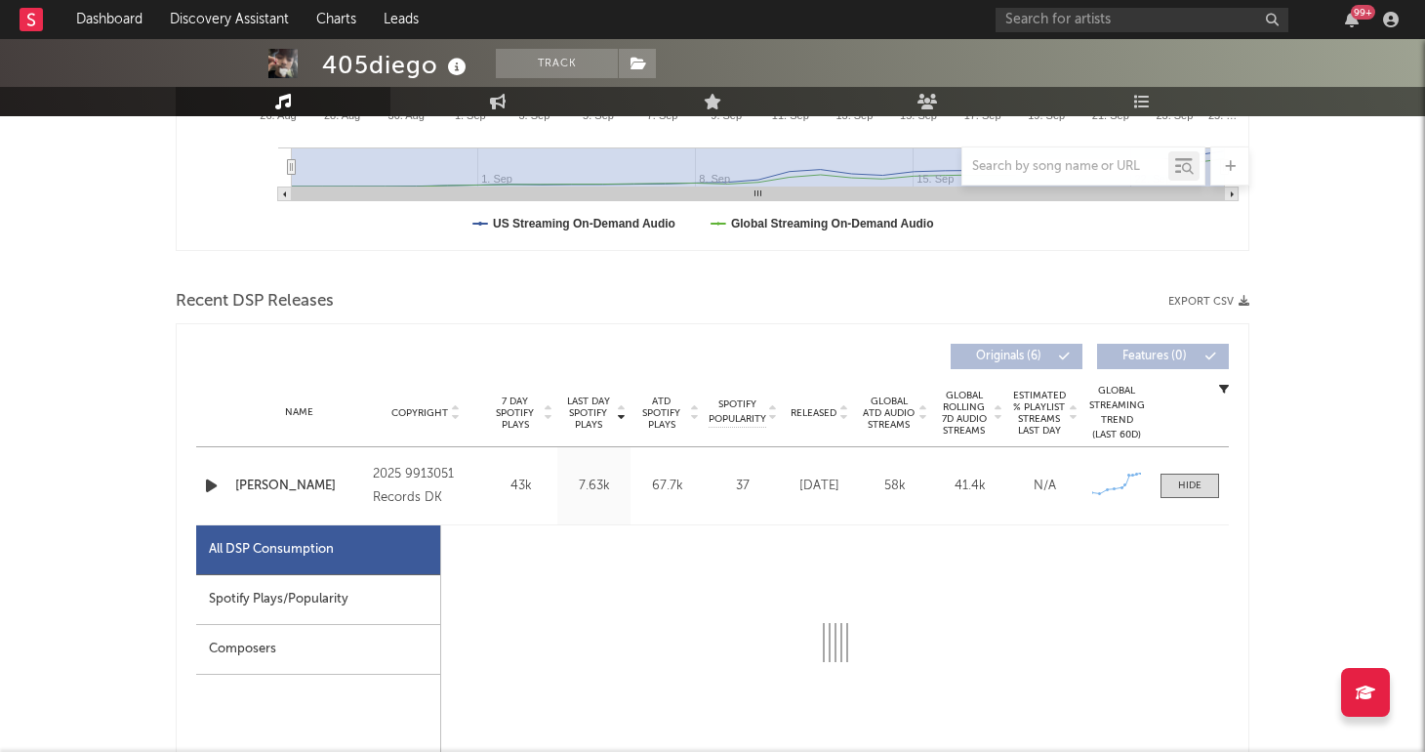
select select "1w"
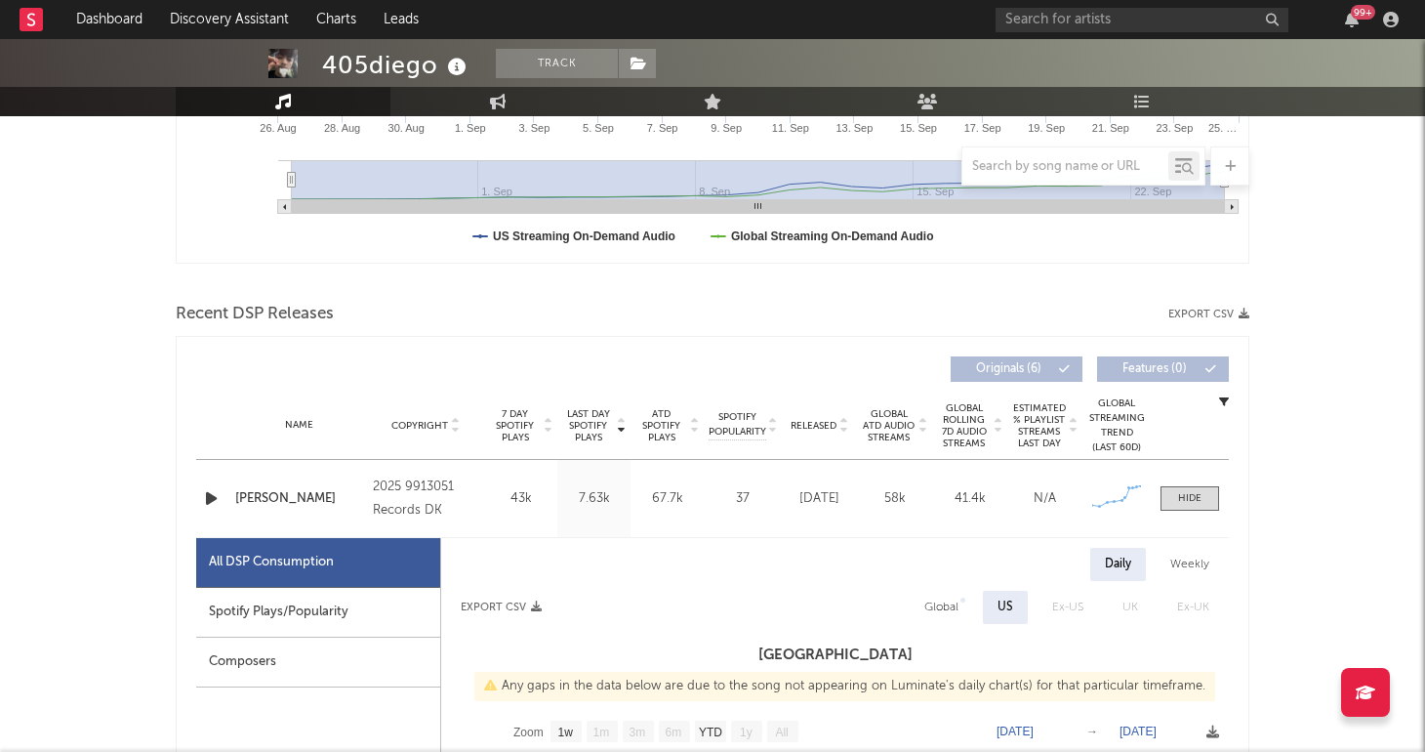
scroll to position [514, 0]
click at [212, 494] on icon "button" at bounding box center [211, 499] width 21 height 24
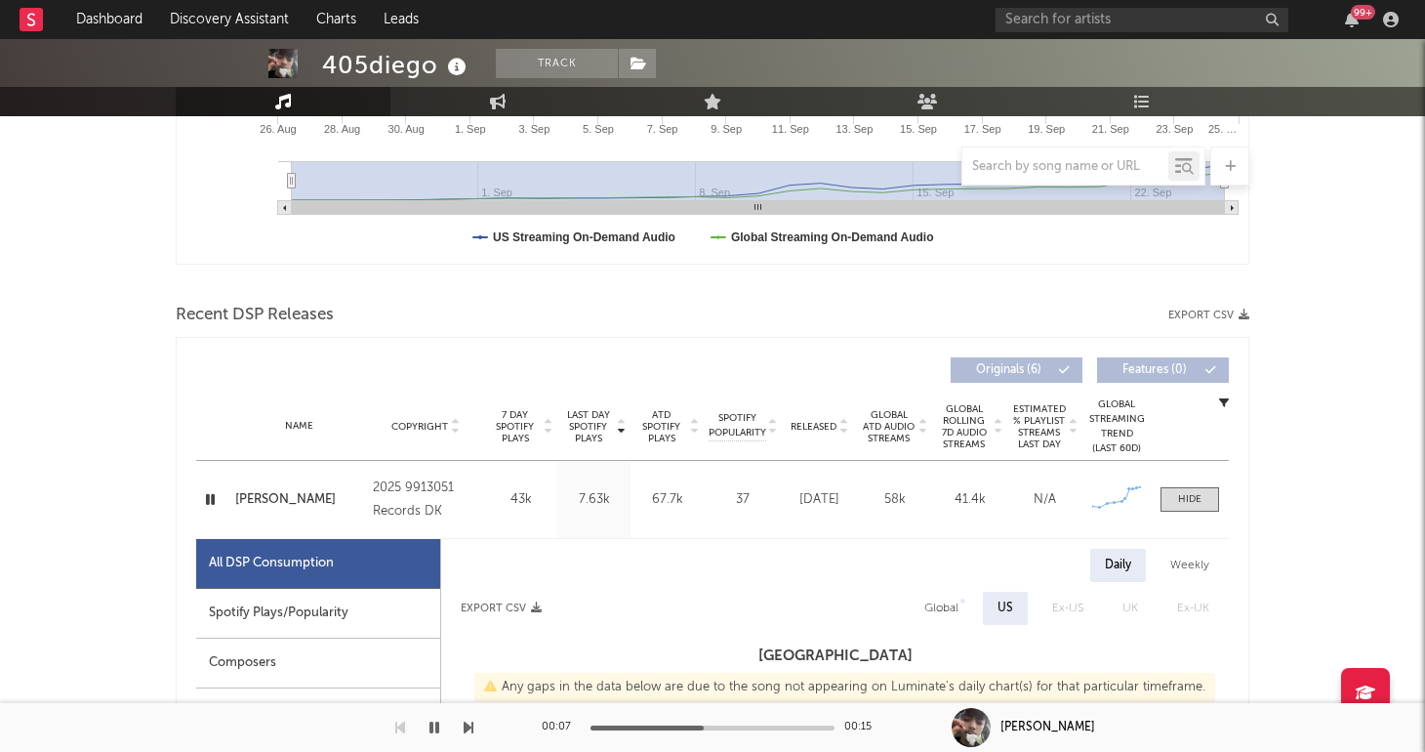
click at [704, 726] on div at bounding box center [713, 727] width 244 height 5
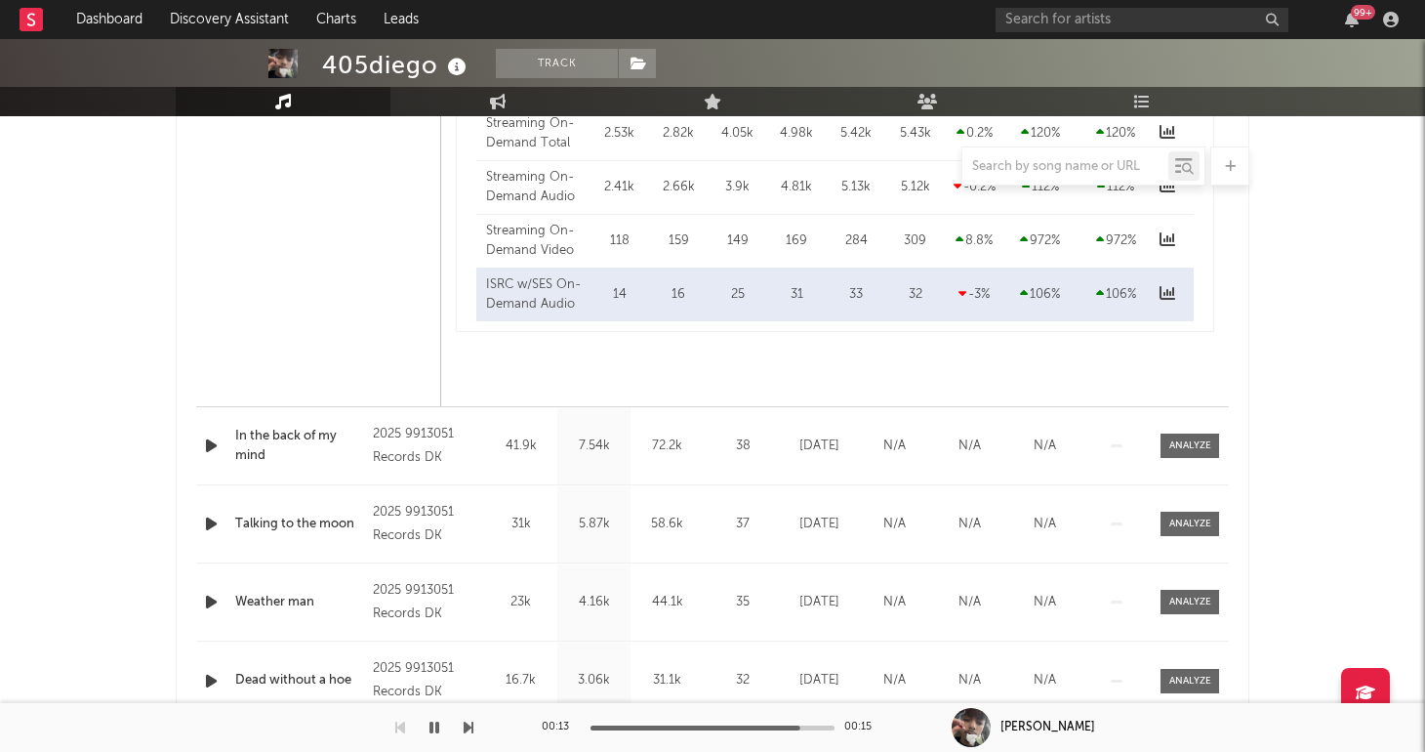
scroll to position [1716, 0]
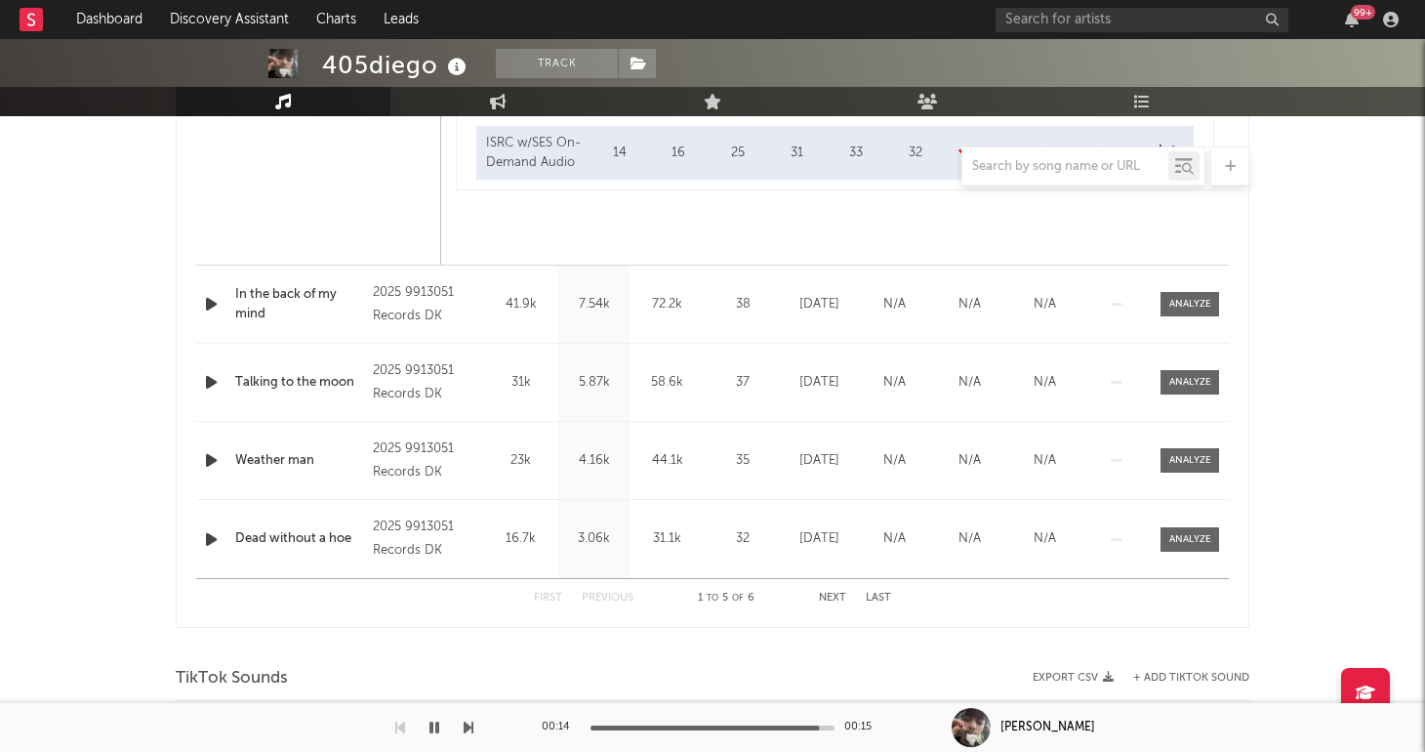
click at [212, 299] on icon "button" at bounding box center [211, 304] width 21 height 24
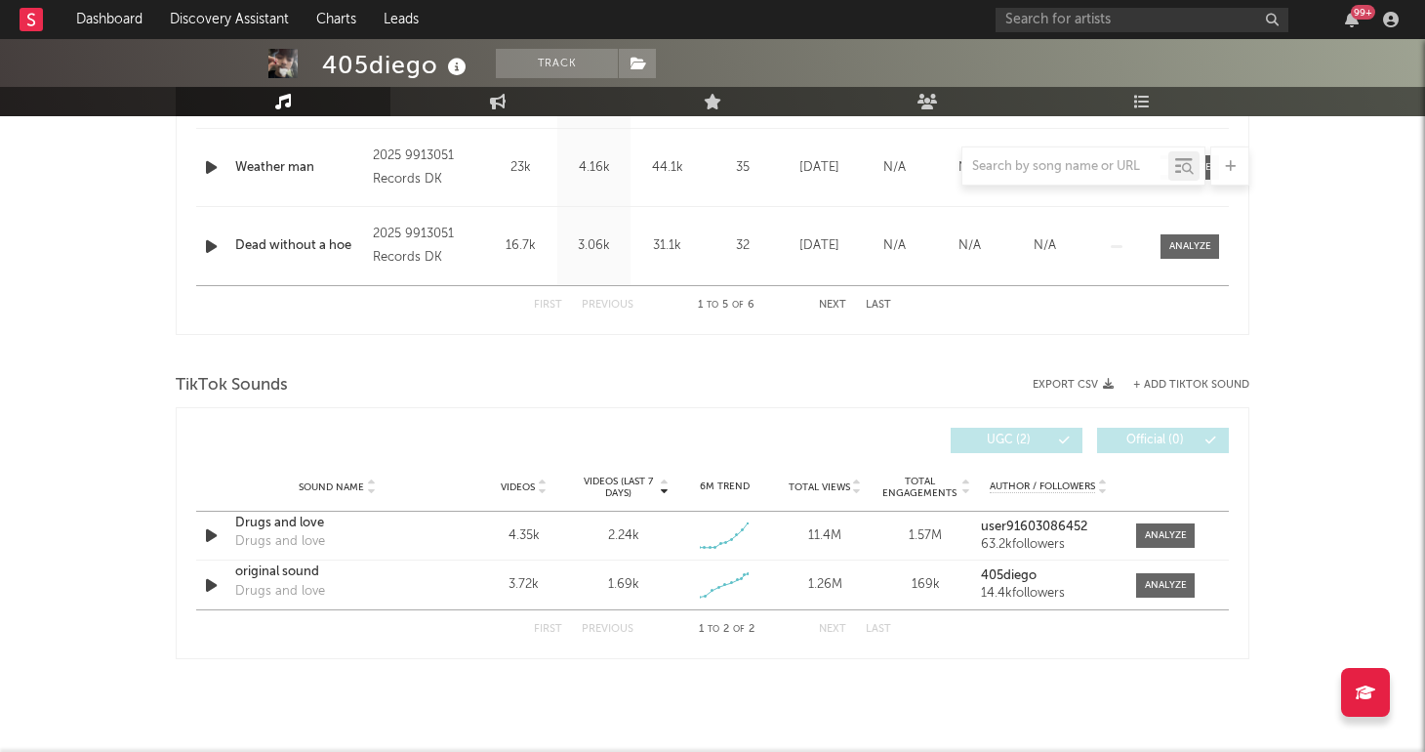
scroll to position [2009, 0]
click at [314, 525] on div "Drugs and love" at bounding box center [337, 523] width 204 height 20
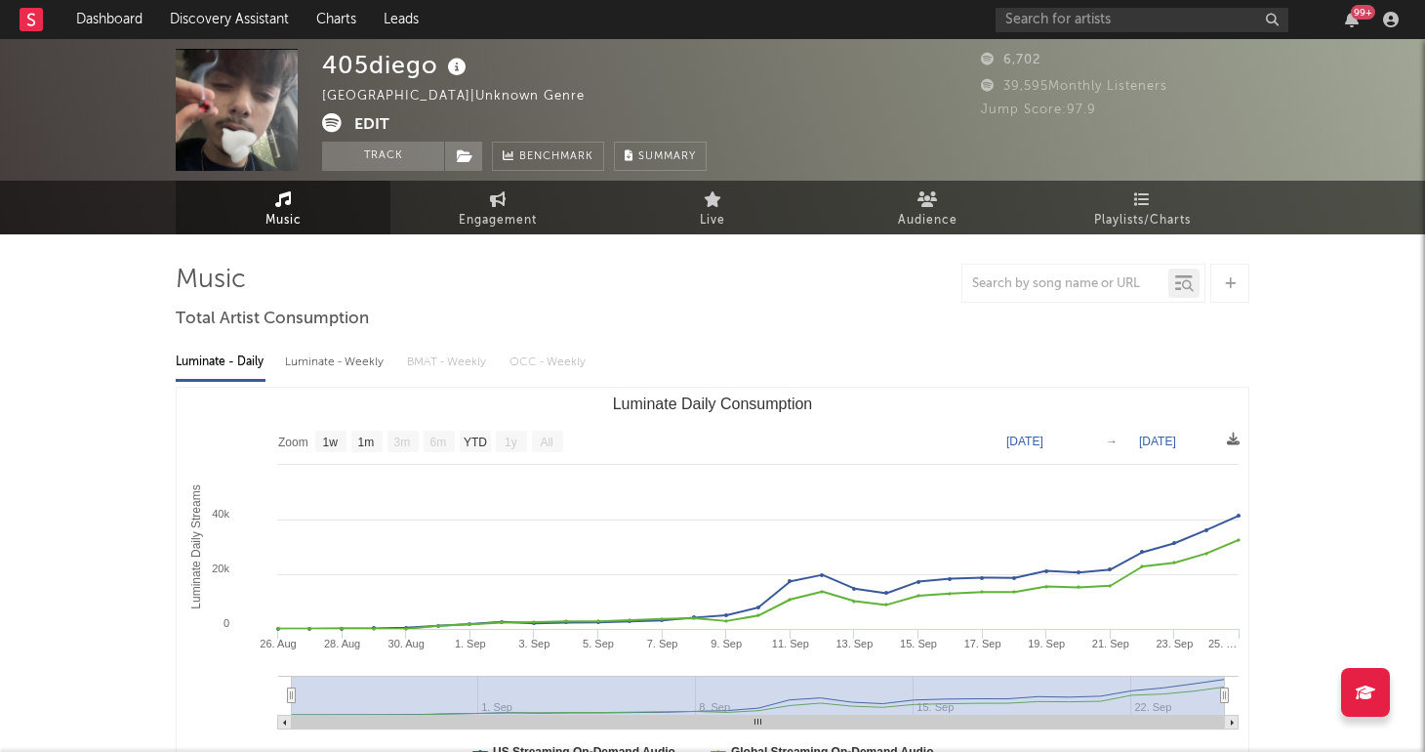
scroll to position [0, 0]
click at [402, 162] on button "Track" at bounding box center [383, 156] width 122 height 29
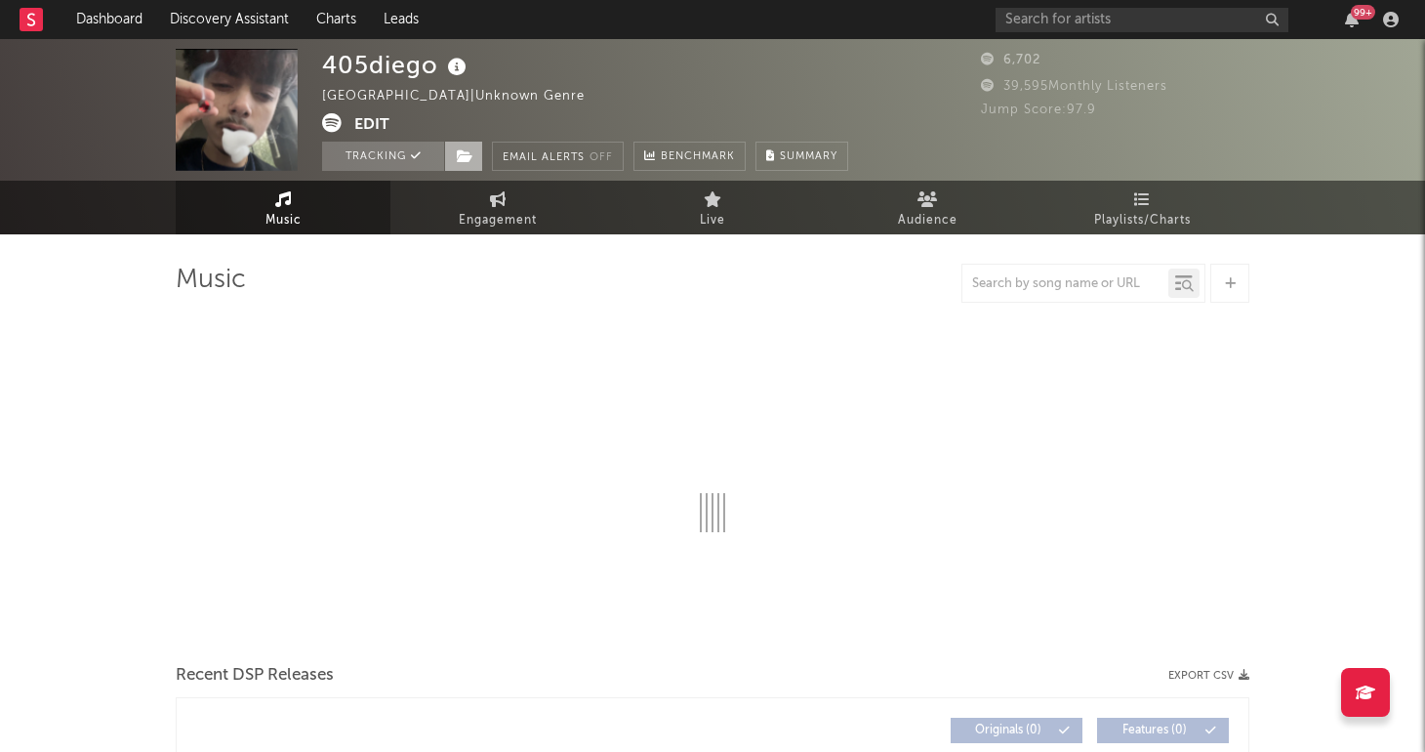
click at [453, 162] on span at bounding box center [463, 156] width 39 height 29
select select "1w"
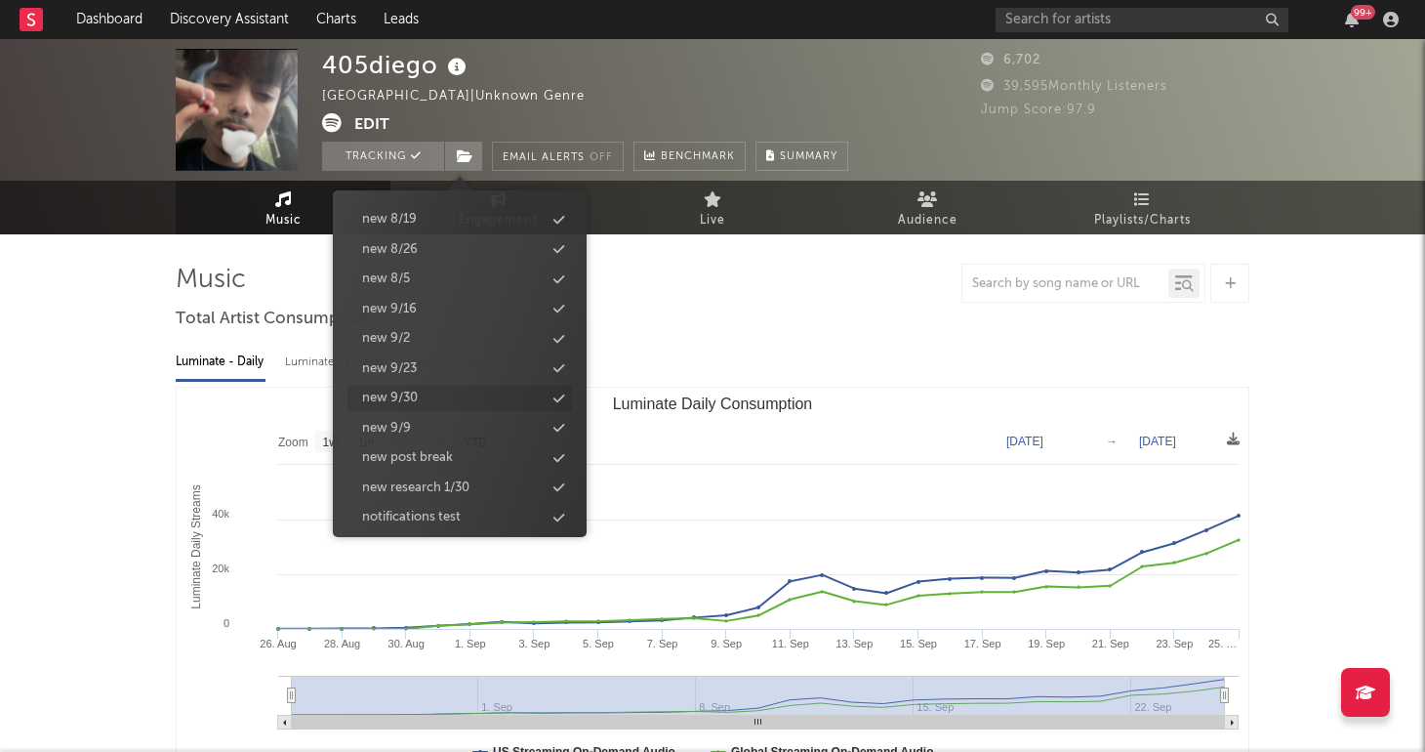
scroll to position [2025, 0]
click at [442, 387] on div "new 9/30" at bounding box center [460, 399] width 225 height 25
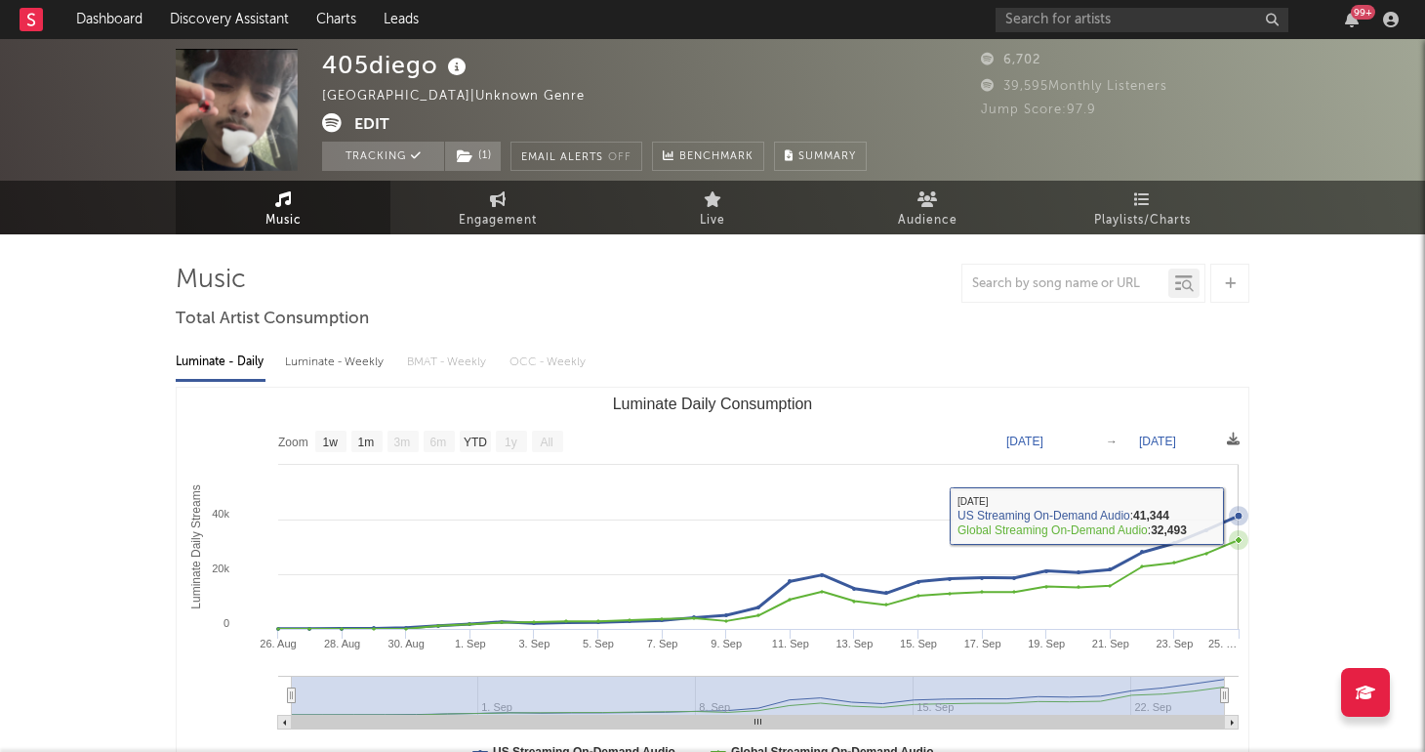
click at [1234, 513] on icon "Luminate Daily Consumption" at bounding box center [1239, 516] width 20 height 20
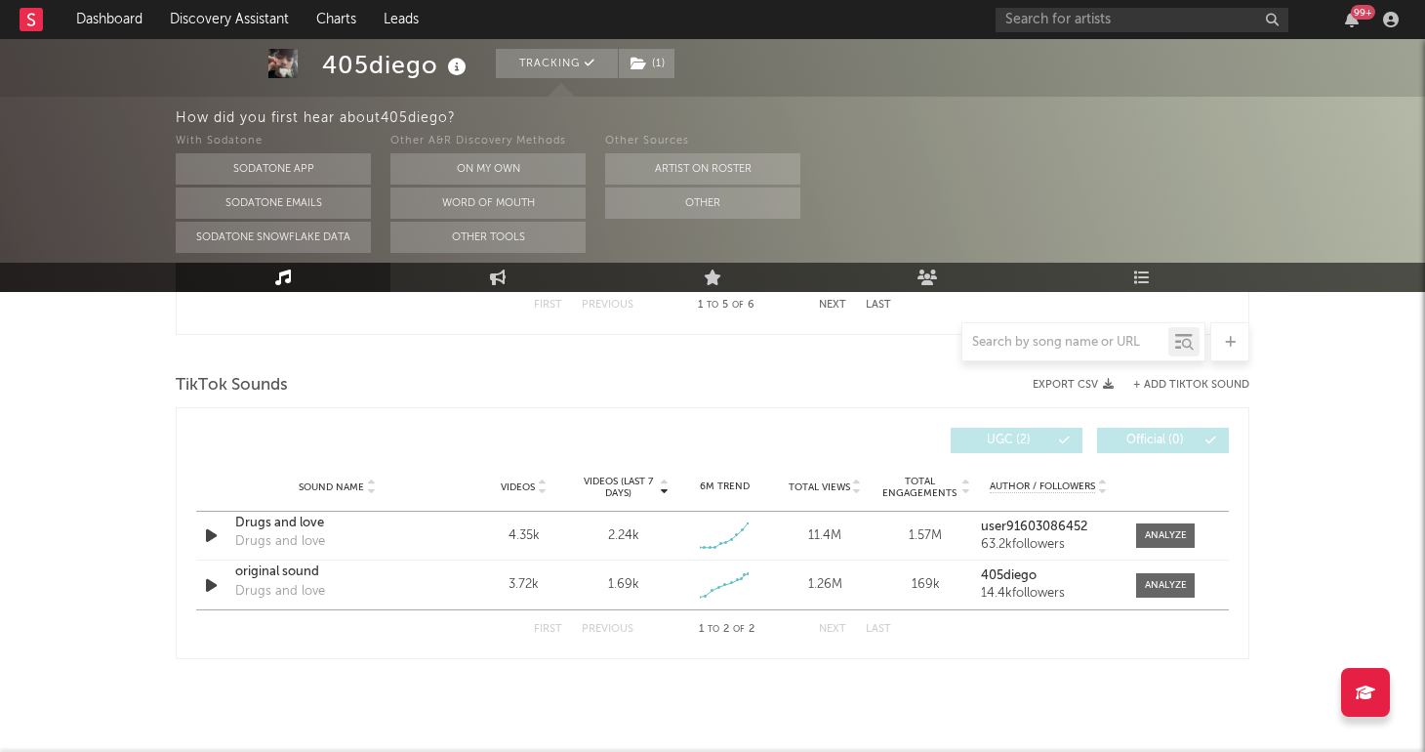
scroll to position [1256, 0]
click at [495, 280] on icon at bounding box center [498, 277] width 17 height 16
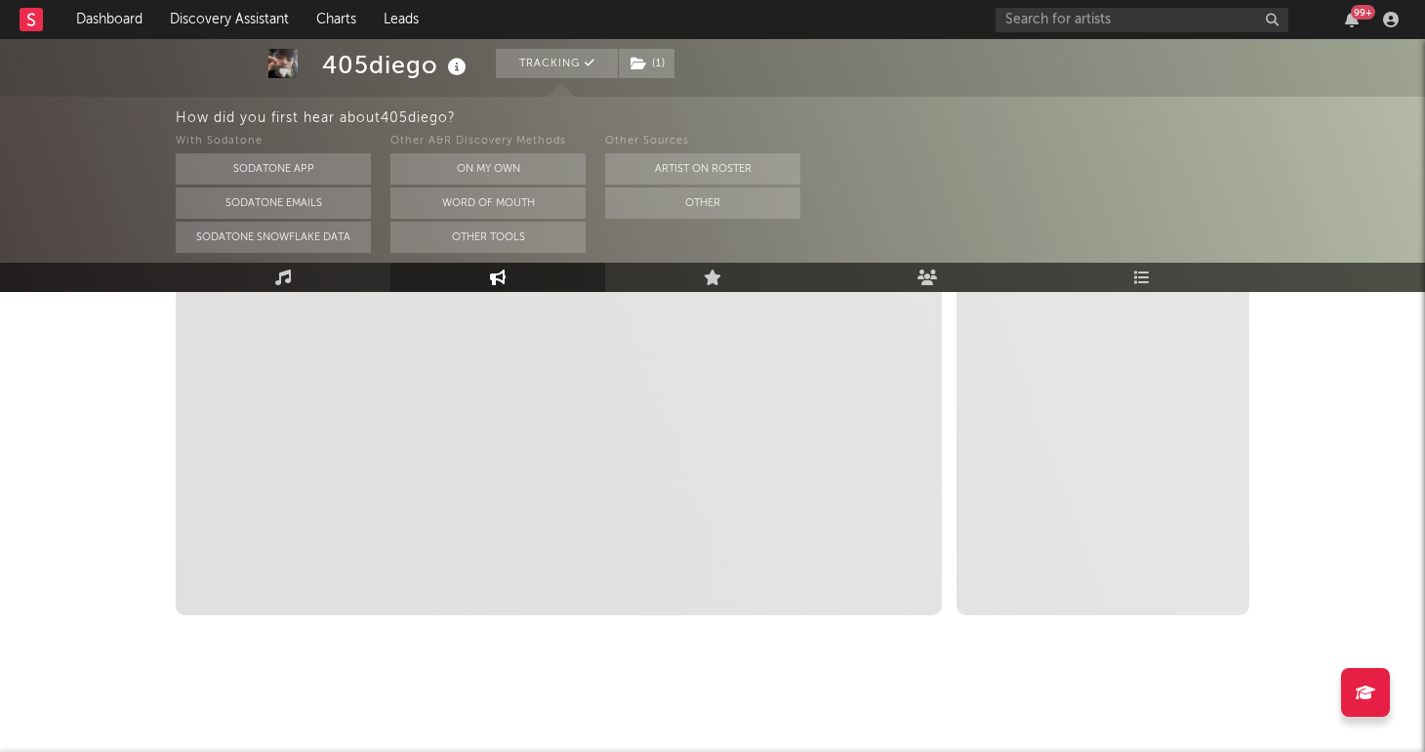
scroll to position [488, 0]
select select "1w"
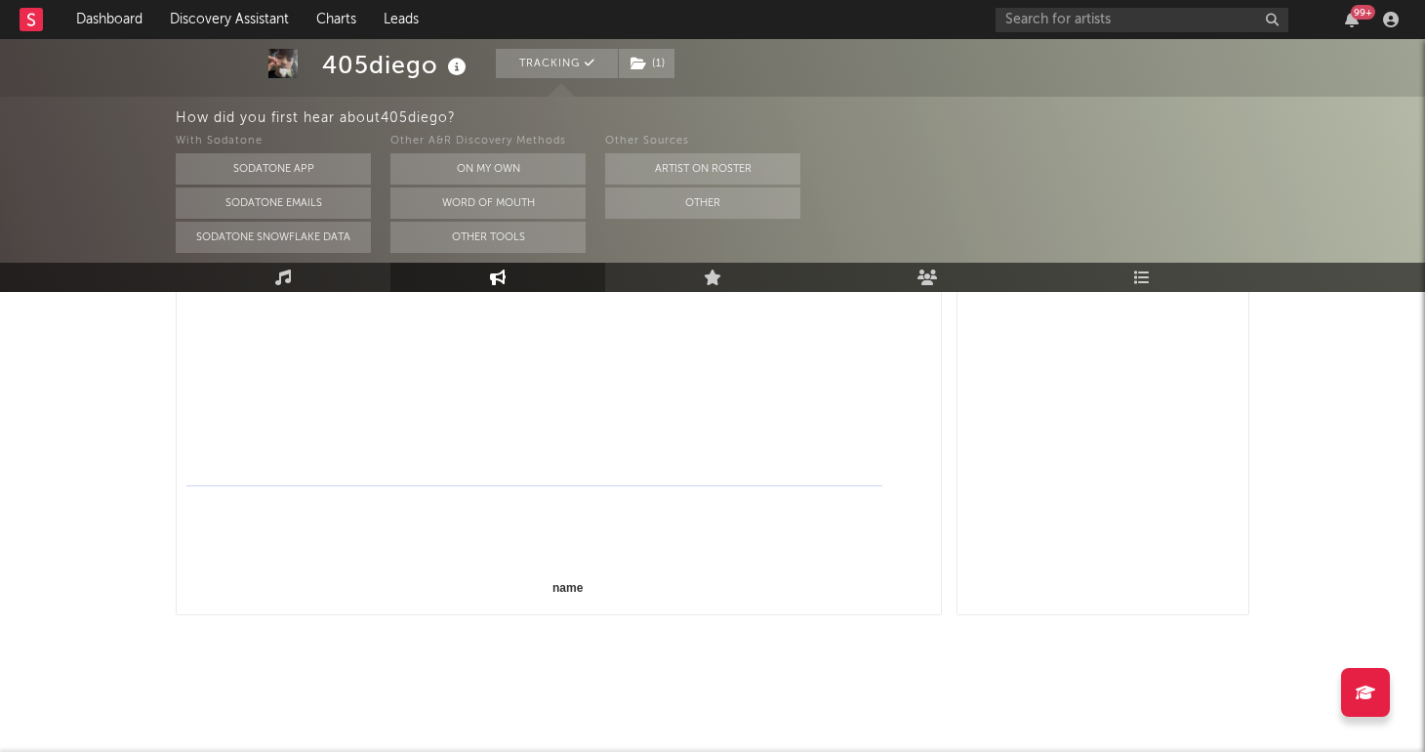
select select "1m"
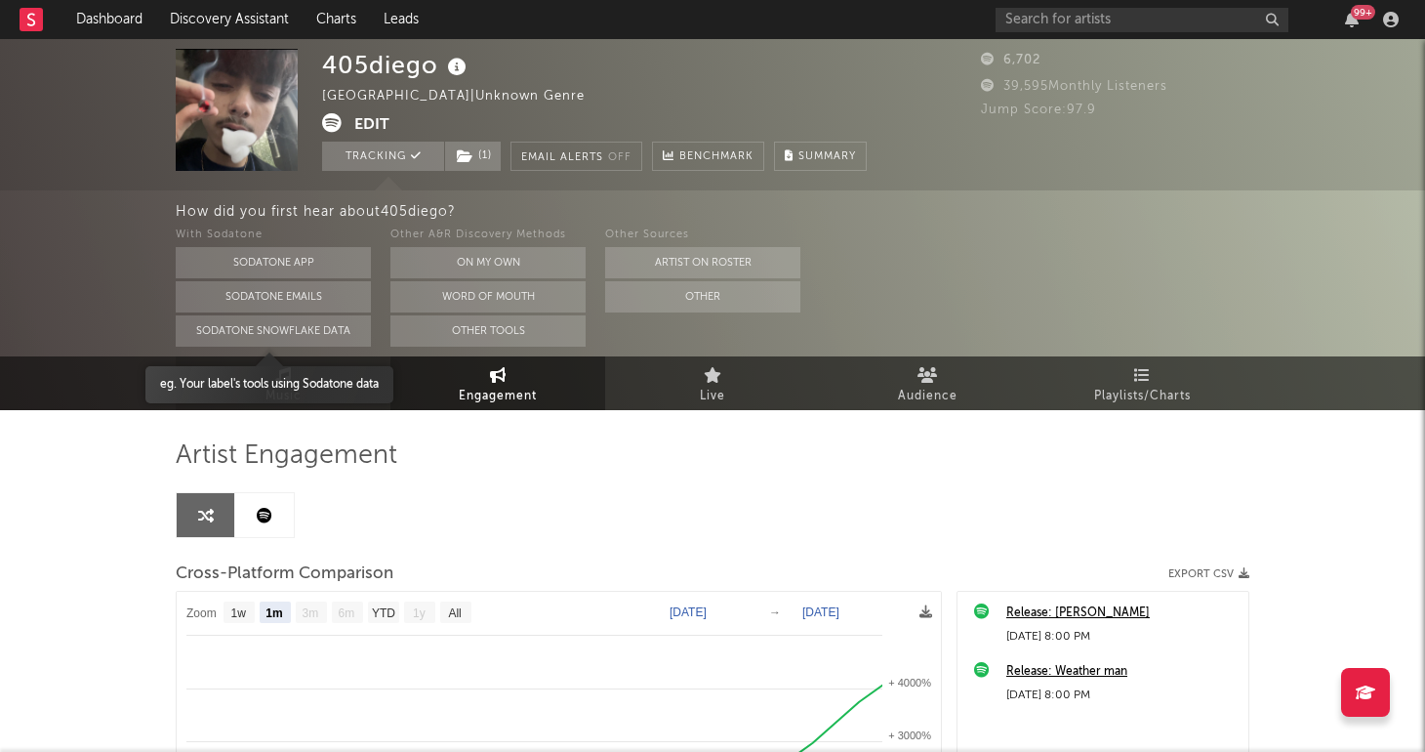
scroll to position [0, 0]
click at [270, 393] on span "Music" at bounding box center [284, 396] width 36 height 23
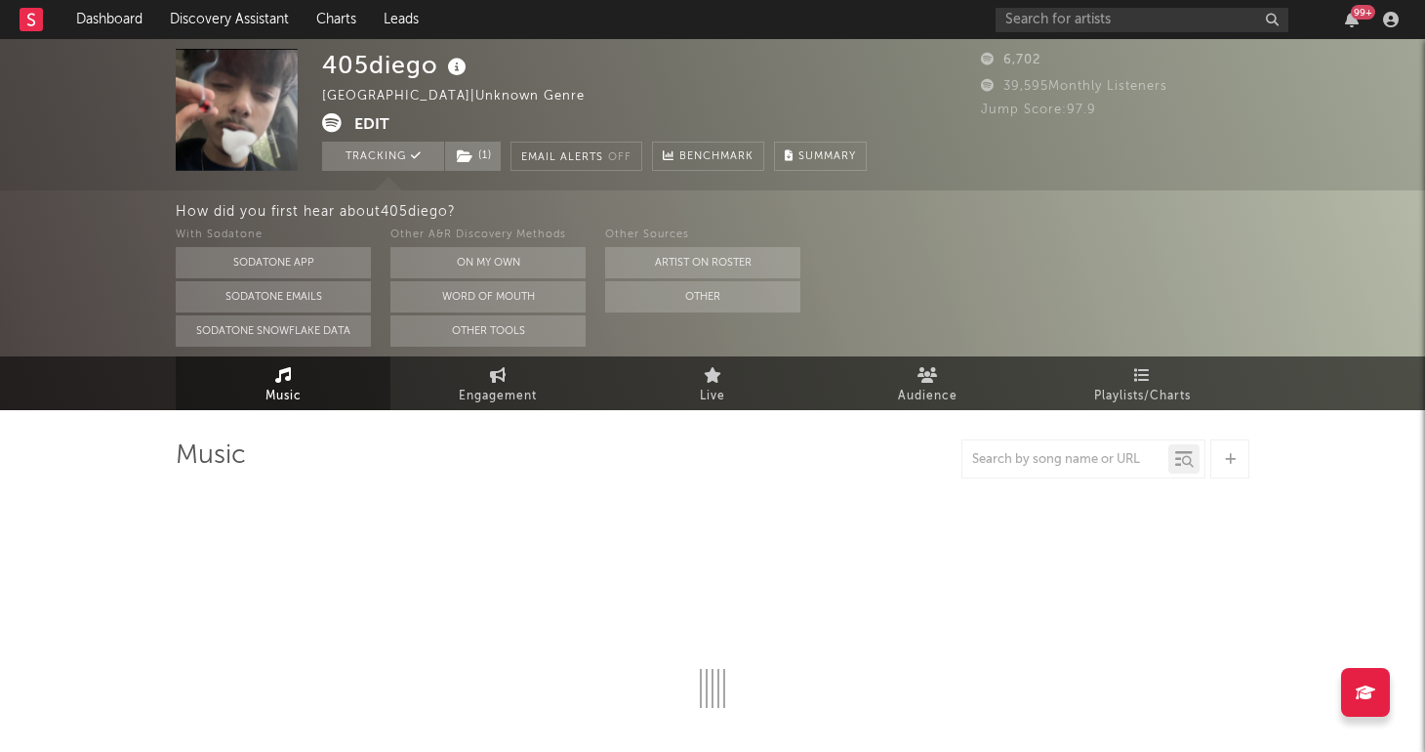
select select "1w"
